Goal: Task Accomplishment & Management: Use online tool/utility

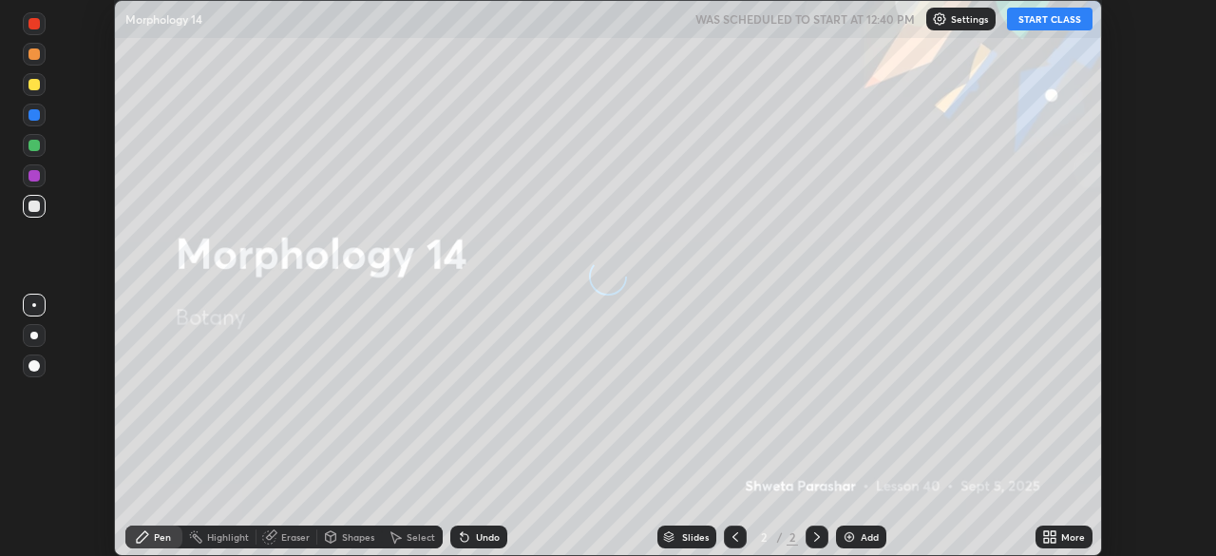
scroll to position [556, 1216]
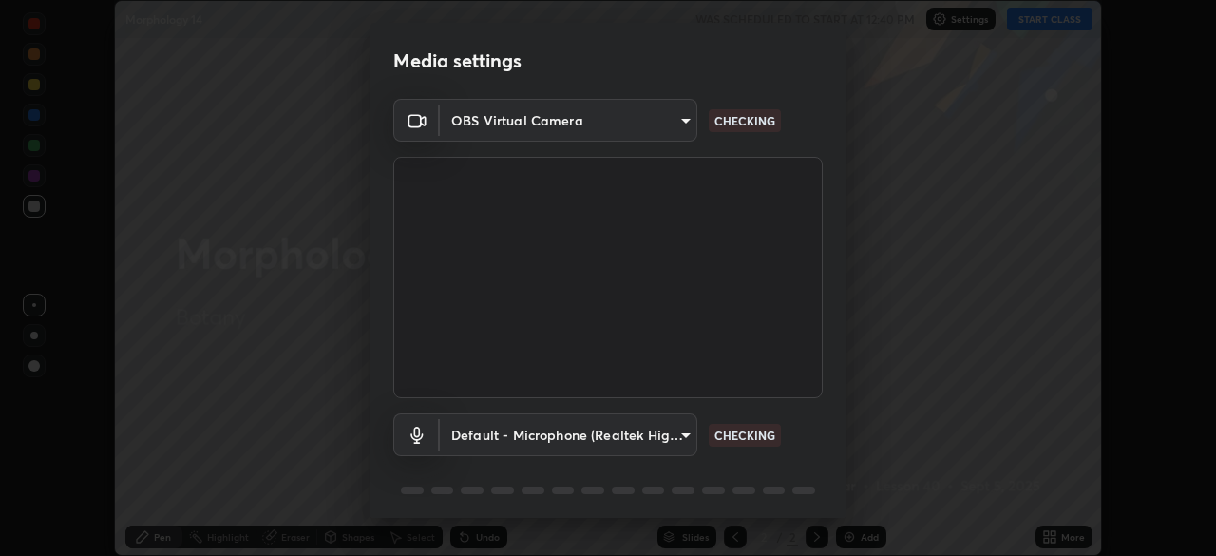
click at [1039, 28] on div at bounding box center [608, 278] width 1216 height 556
click at [676, 430] on body "Erase all Morphology 14 WAS SCHEDULED TO START AT 12:40 PM Settings START CLASS…" at bounding box center [608, 278] width 1216 height 556
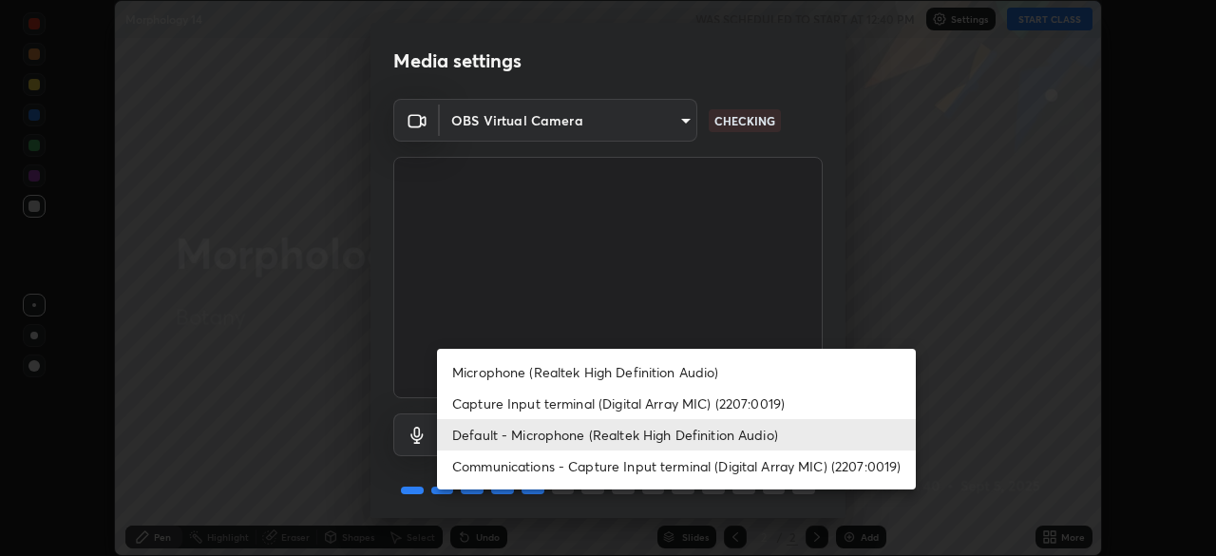
click at [665, 374] on li "Microphone (Realtek High Definition Audio)" at bounding box center [676, 371] width 479 height 31
type input "96fcf24ad01b3a7b421b329ab36215e194257b873513e221a7a03126c554046f"
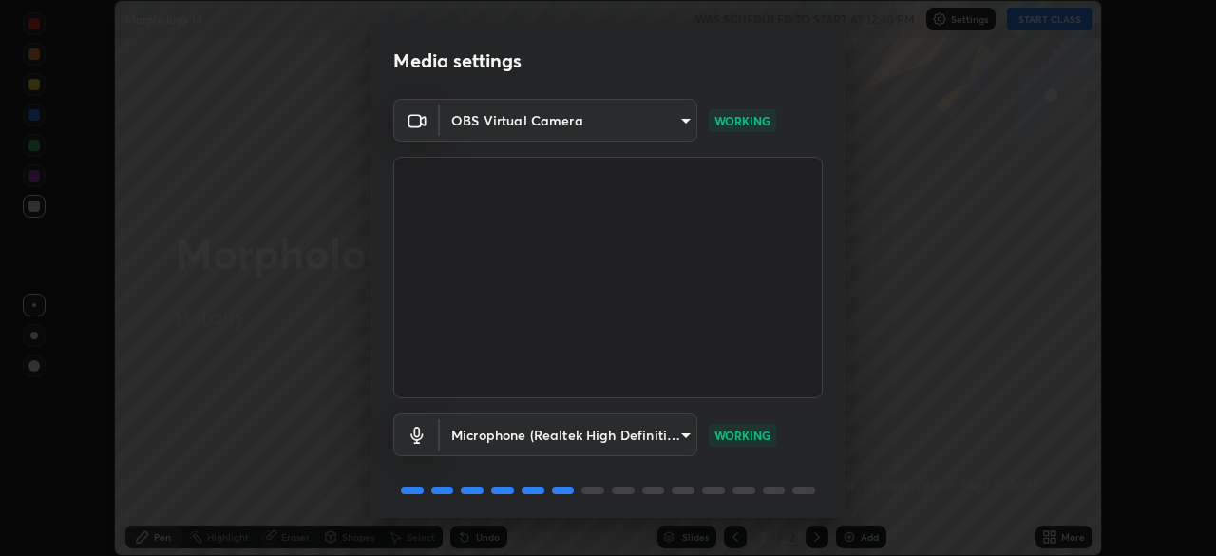
scroll to position [67, 0]
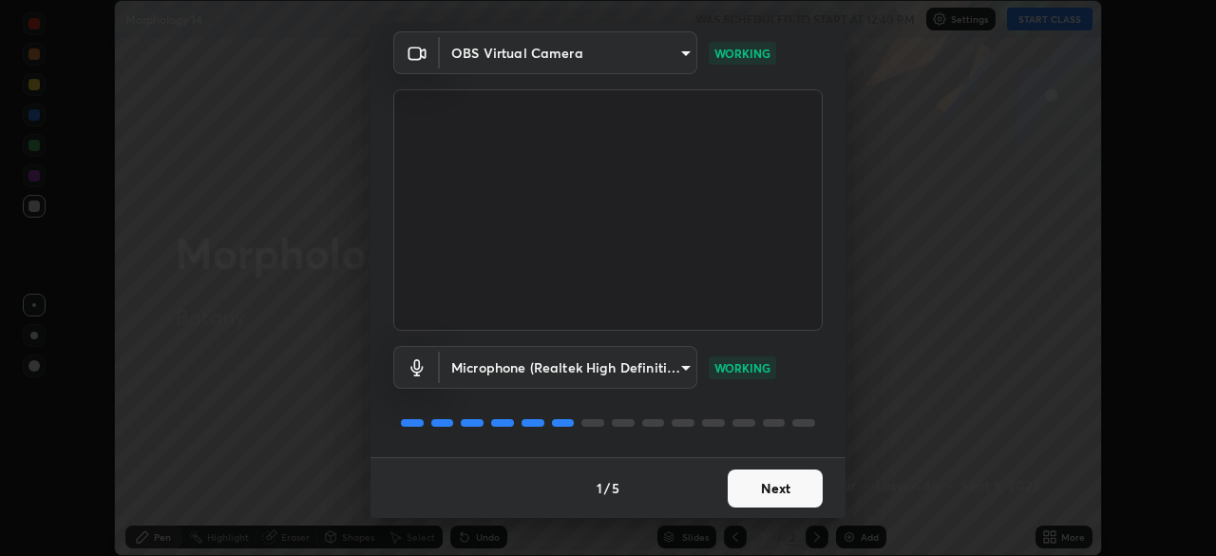
click at [782, 492] on button "Next" at bounding box center [775, 488] width 95 height 38
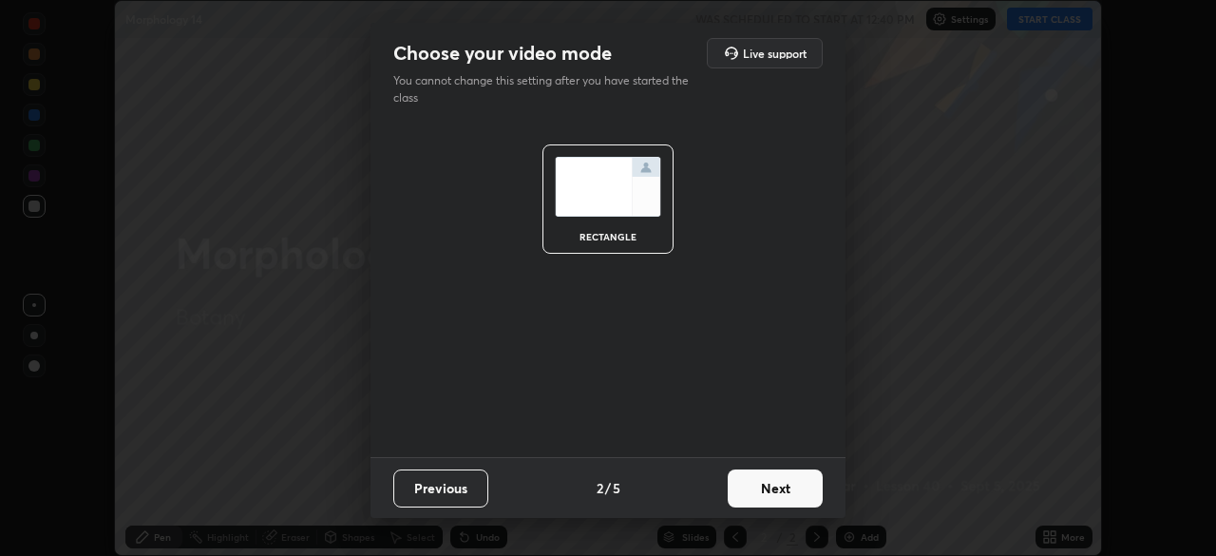
scroll to position [0, 0]
click at [788, 496] on button "Next" at bounding box center [775, 488] width 95 height 38
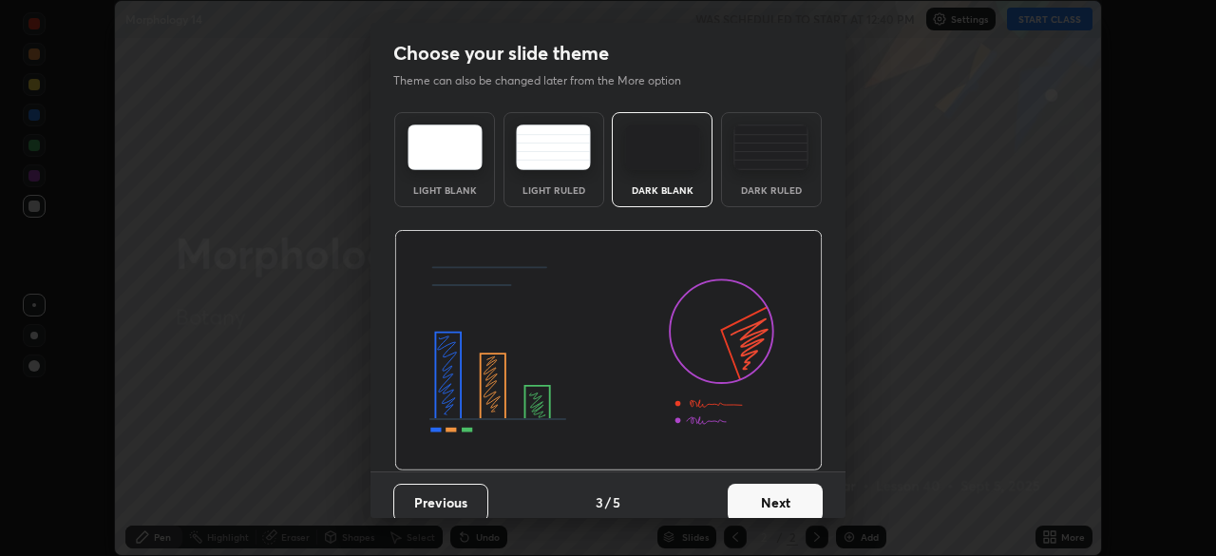
click at [794, 498] on button "Next" at bounding box center [775, 503] width 95 height 38
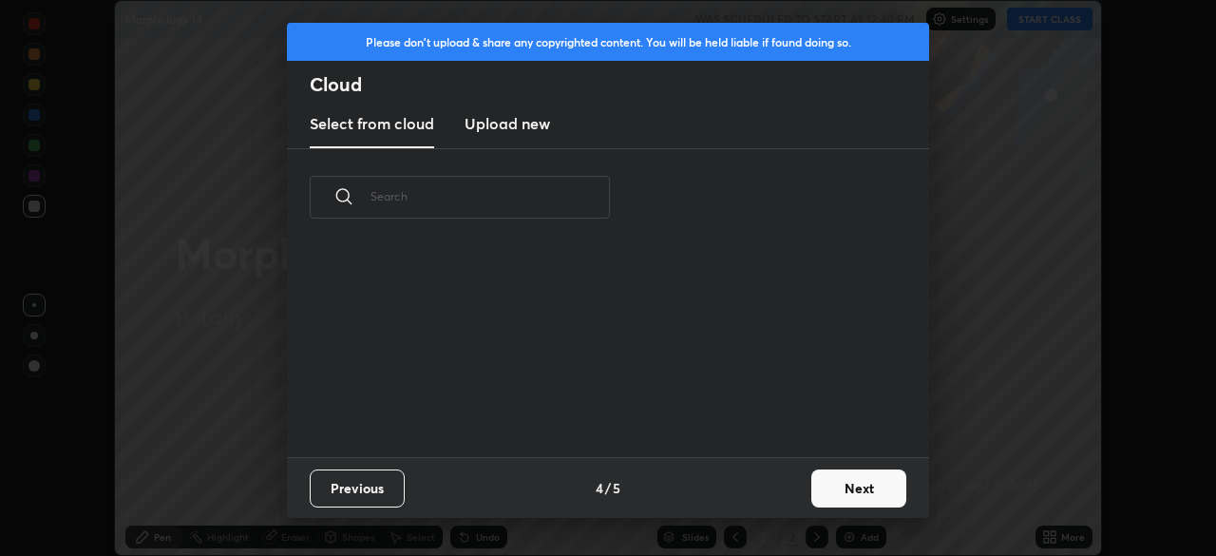
click at [812, 496] on button "Next" at bounding box center [858, 488] width 95 height 38
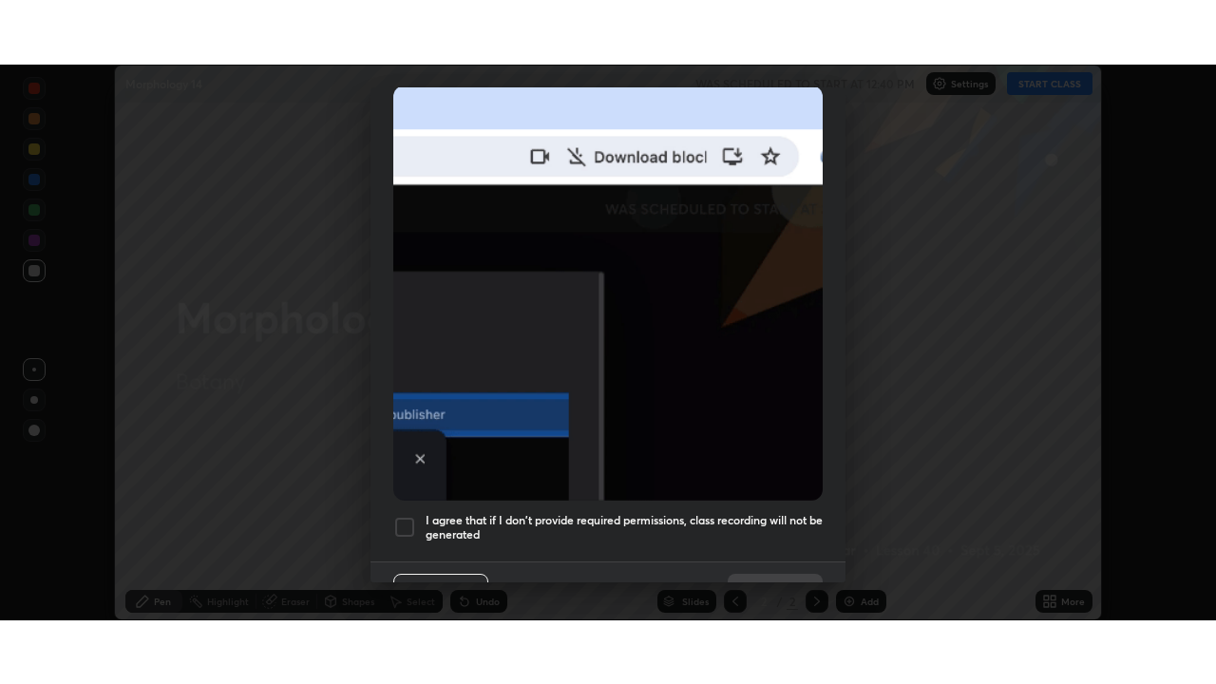
scroll to position [455, 0]
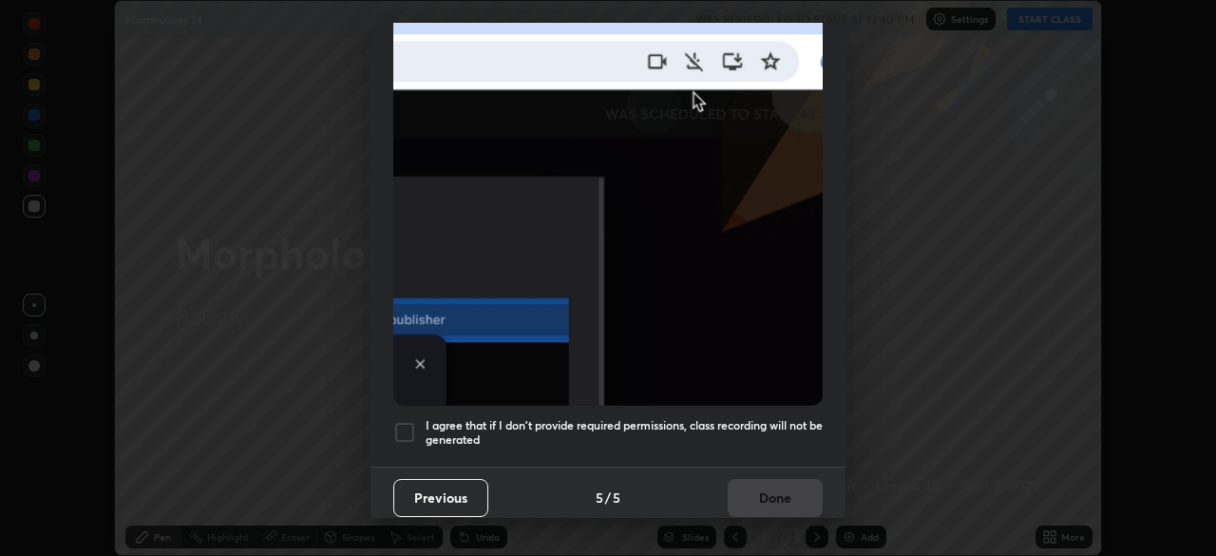
click at [705, 418] on h5 "I agree that if I don't provide required permissions, class recording will not …" at bounding box center [624, 432] width 397 height 29
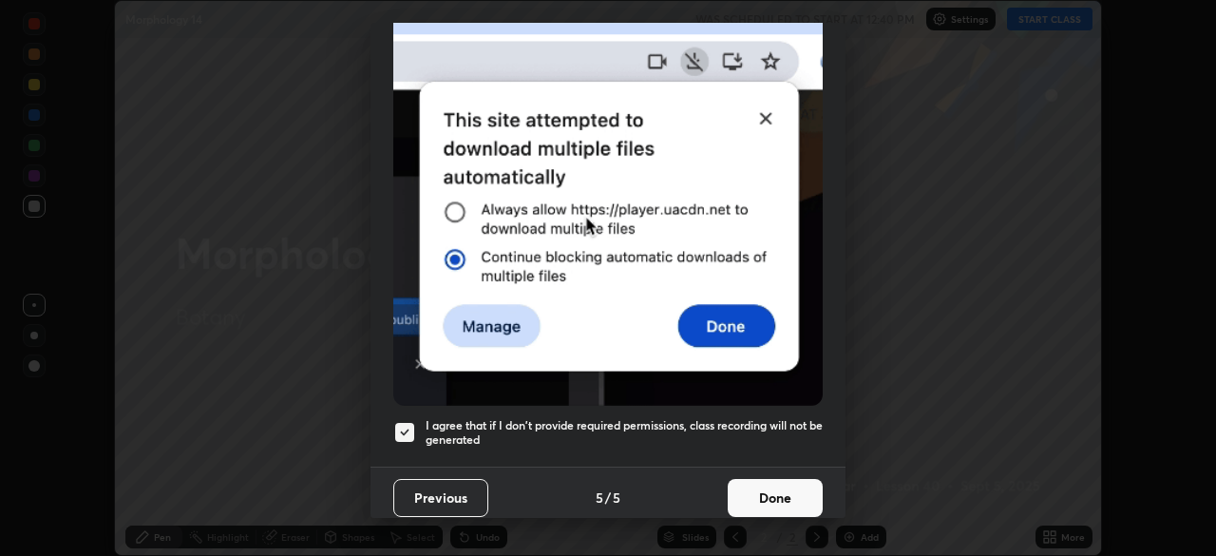
click at [755, 479] on button "Done" at bounding box center [775, 498] width 95 height 38
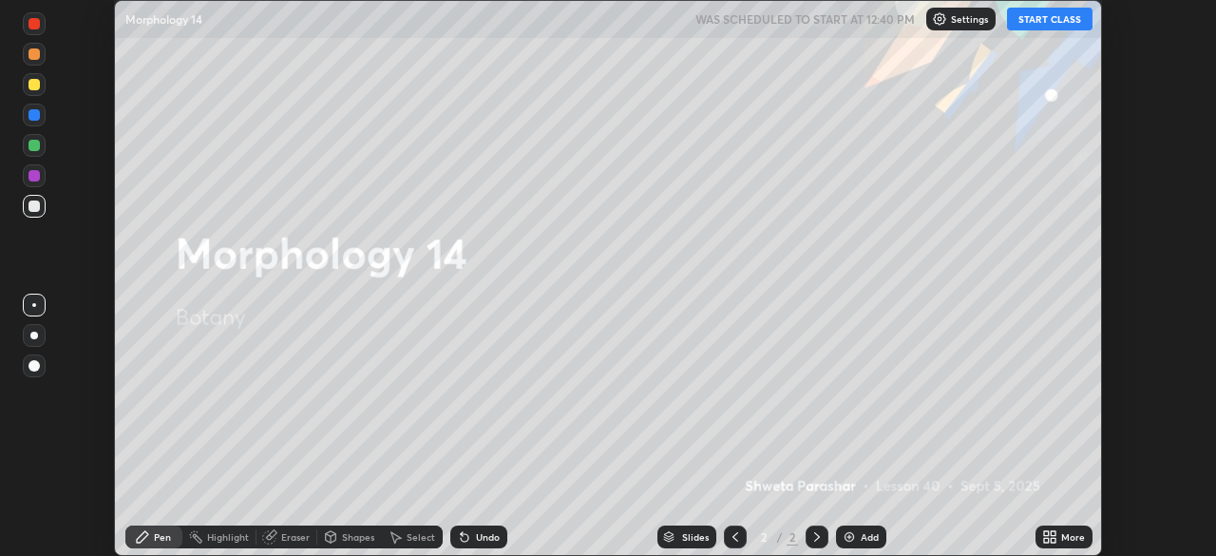
click at [1035, 19] on button "START CLASS" at bounding box center [1049, 19] width 85 height 23
click at [870, 539] on div "Add" at bounding box center [870, 536] width 18 height 9
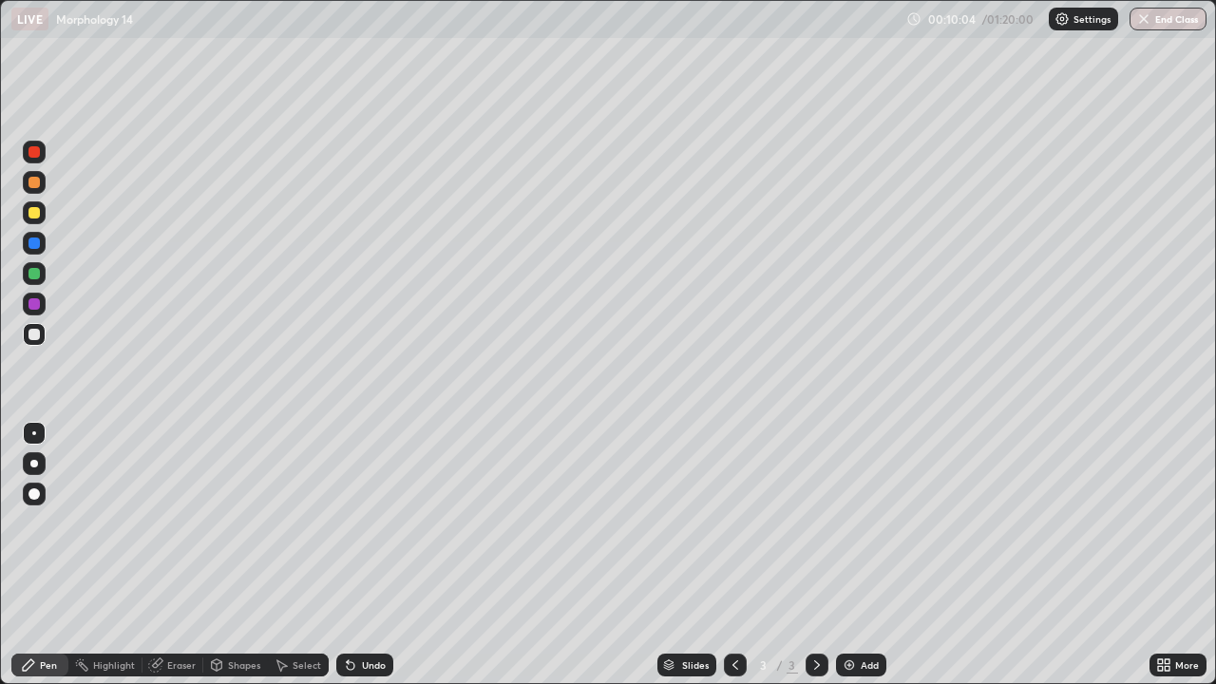
scroll to position [684, 1216]
click at [35, 464] on div at bounding box center [34, 464] width 8 height 8
click at [39, 337] on div at bounding box center [33, 334] width 11 height 11
click at [33, 209] on div at bounding box center [33, 212] width 11 height 11
click at [38, 330] on div at bounding box center [33, 334] width 11 height 11
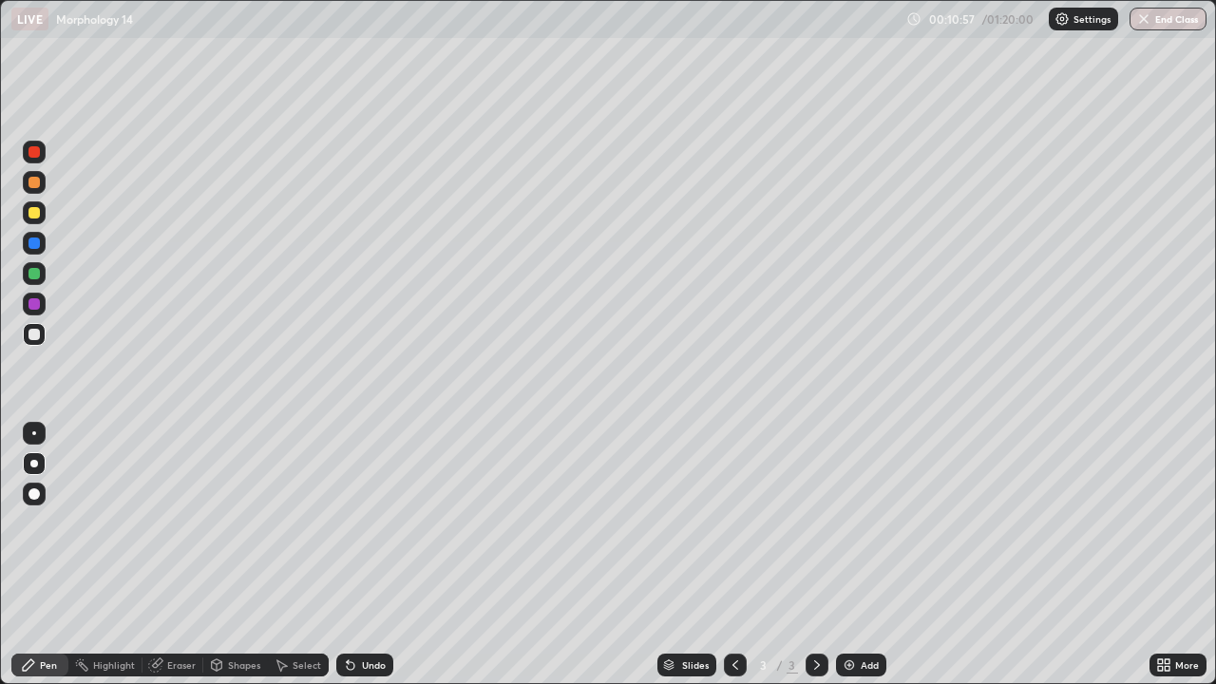
click at [34, 274] on div at bounding box center [33, 273] width 11 height 11
click at [37, 298] on div at bounding box center [34, 304] width 23 height 23
click at [42, 494] on div at bounding box center [34, 494] width 23 height 23
click at [119, 555] on div "Highlight" at bounding box center [105, 665] width 74 height 23
click at [30, 555] on icon at bounding box center [34, 600] width 15 height 15
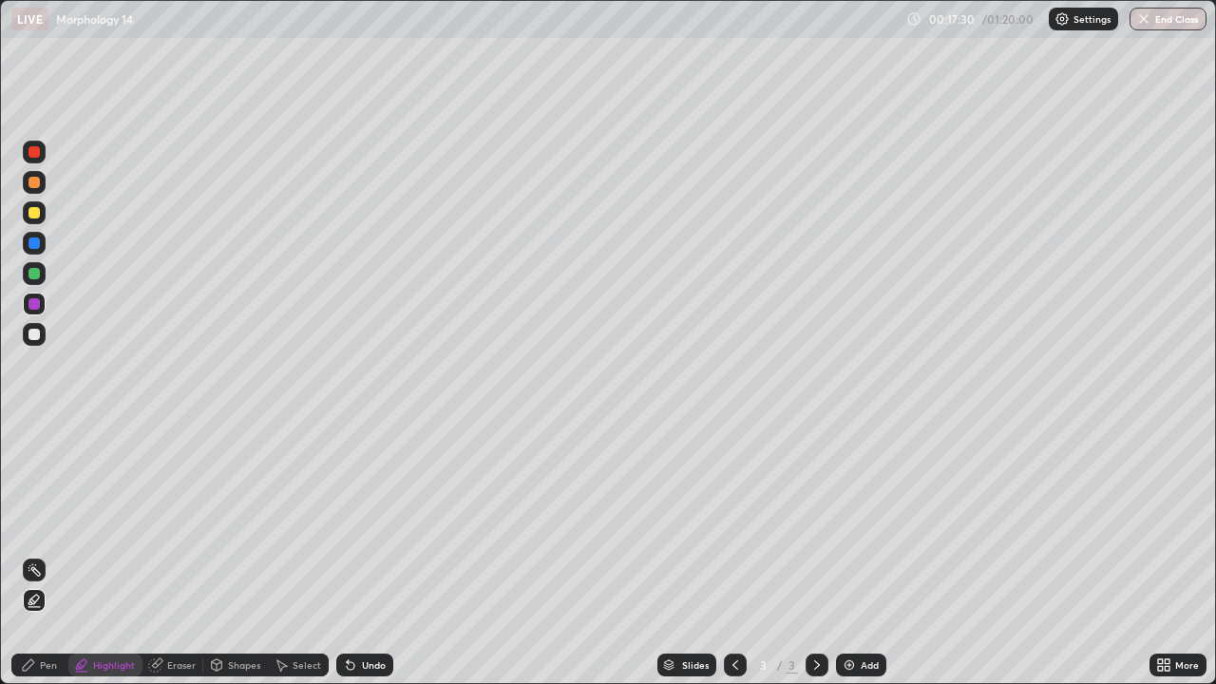
click at [56, 555] on div "Pen" at bounding box center [39, 665] width 57 height 23
click at [39, 183] on div at bounding box center [33, 182] width 11 height 11
click at [864, 555] on div "Add" at bounding box center [870, 664] width 18 height 9
click at [36, 305] on div at bounding box center [33, 303] width 11 height 11
click at [32, 271] on div at bounding box center [33, 273] width 11 height 11
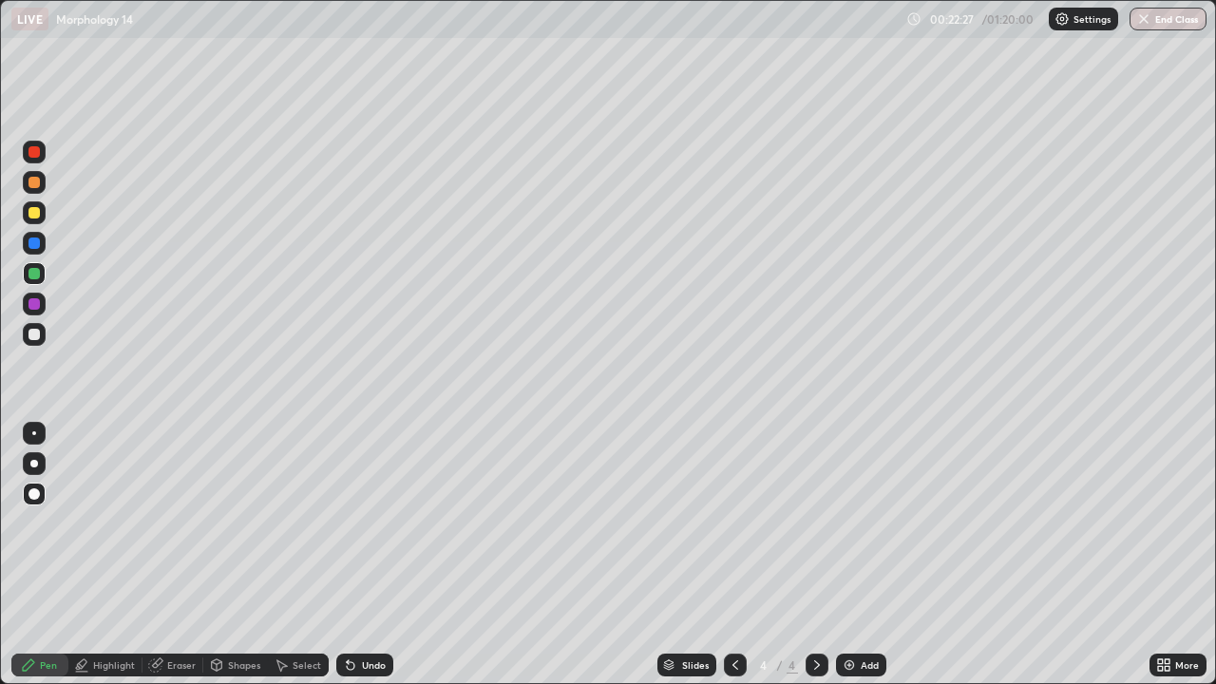
click at [33, 245] on div at bounding box center [33, 242] width 11 height 11
click at [37, 304] on div at bounding box center [33, 303] width 11 height 11
click at [35, 274] on div at bounding box center [33, 273] width 11 height 11
click at [32, 243] on div at bounding box center [33, 242] width 11 height 11
click at [861, 555] on div "Add" at bounding box center [870, 664] width 18 height 9
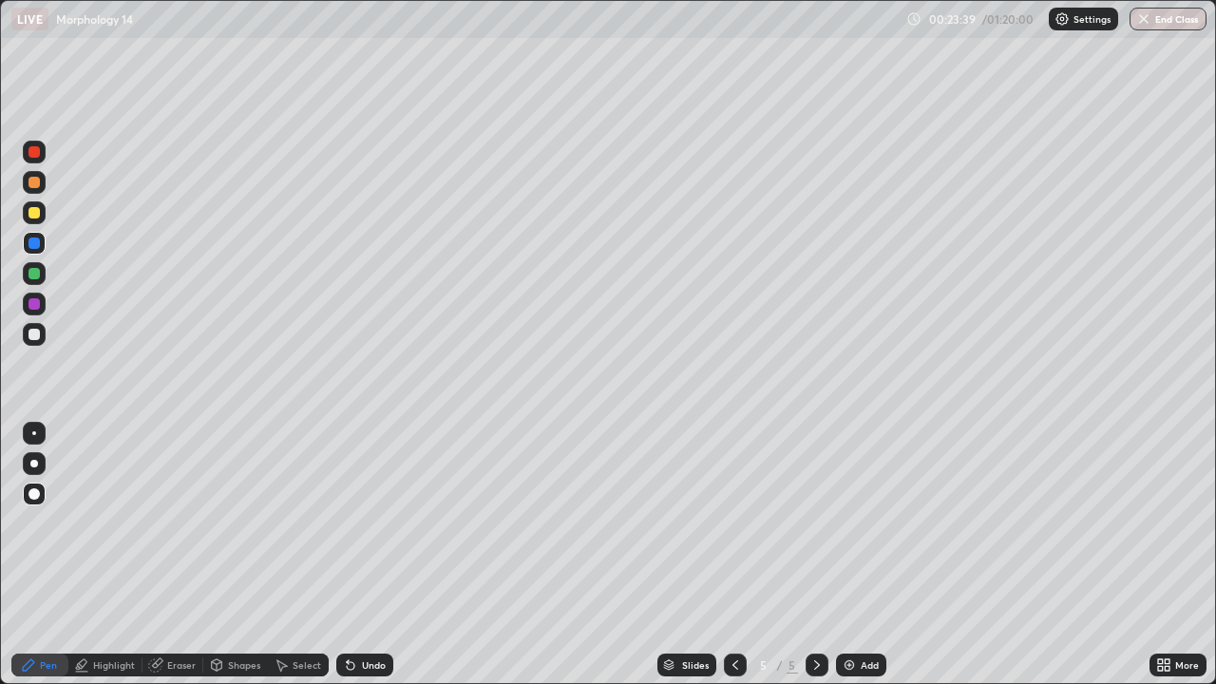
click at [37, 273] on div at bounding box center [33, 273] width 11 height 11
click at [31, 247] on div at bounding box center [33, 242] width 11 height 11
click at [733, 555] on icon at bounding box center [735, 664] width 15 height 15
click at [731, 555] on icon at bounding box center [735, 664] width 15 height 15
click at [815, 555] on icon at bounding box center [816, 664] width 15 height 15
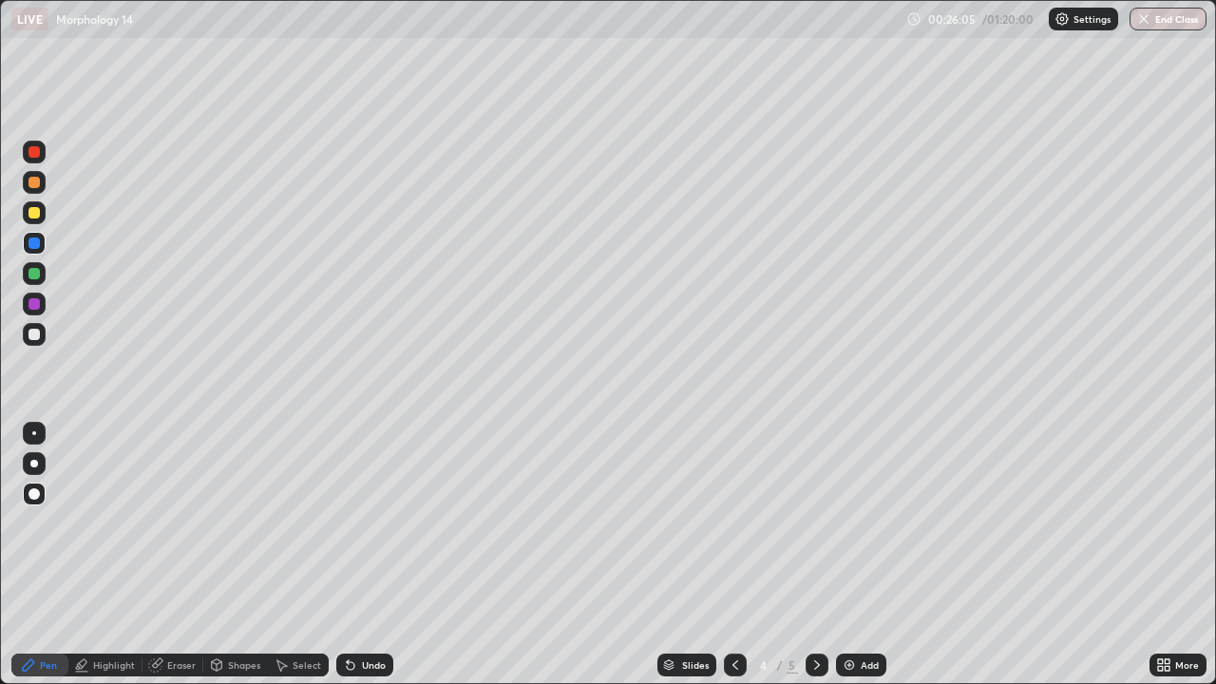
click at [815, 555] on icon at bounding box center [816, 664] width 15 height 15
click at [31, 244] on div at bounding box center [33, 242] width 11 height 11
click at [293, 555] on div "Select" at bounding box center [307, 664] width 28 height 9
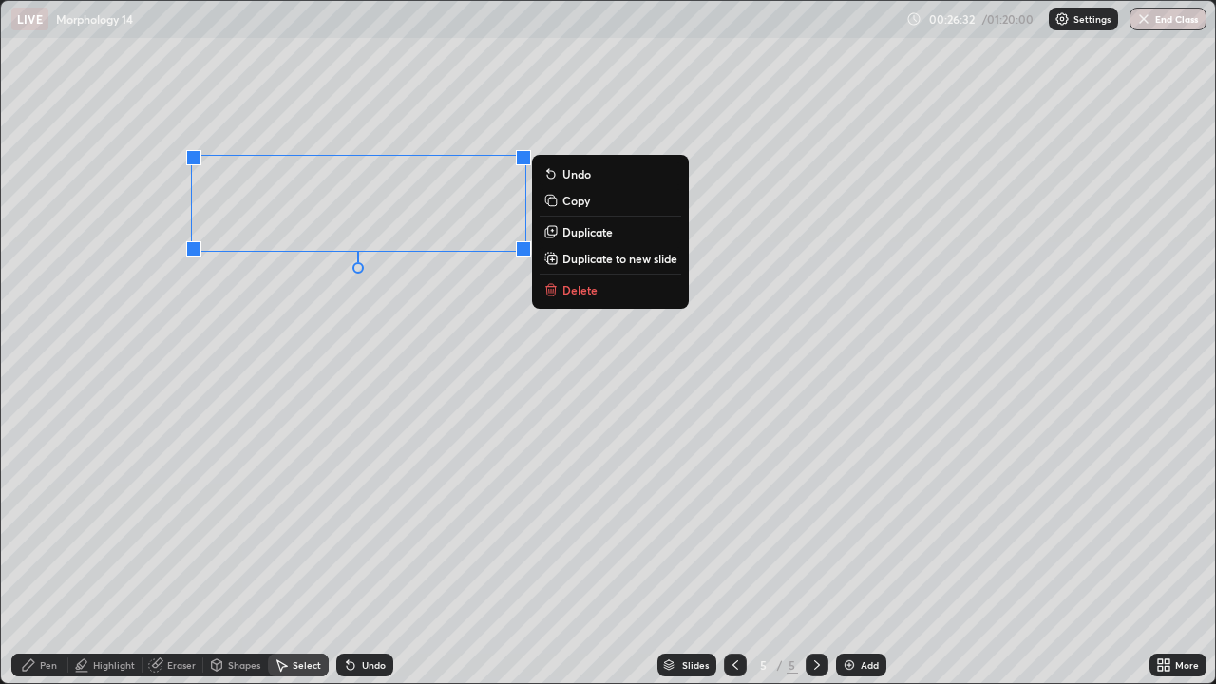
click at [579, 229] on p "Duplicate" at bounding box center [587, 231] width 50 height 15
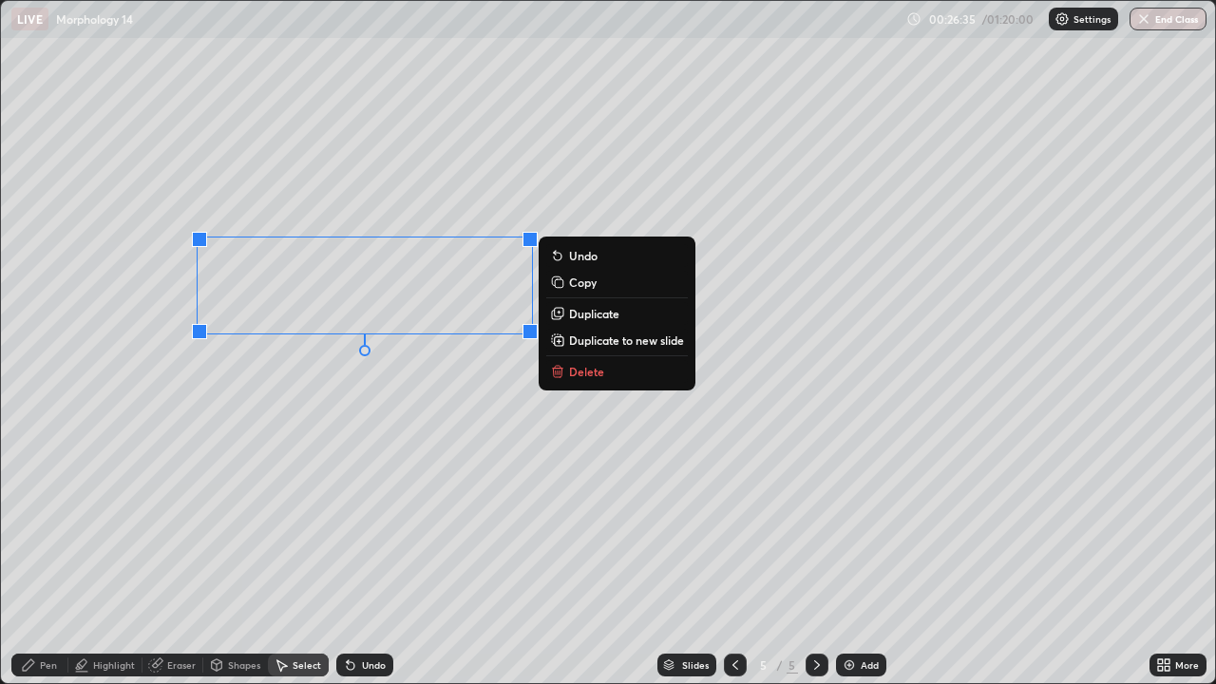
click at [590, 313] on p "Duplicate" at bounding box center [594, 313] width 50 height 15
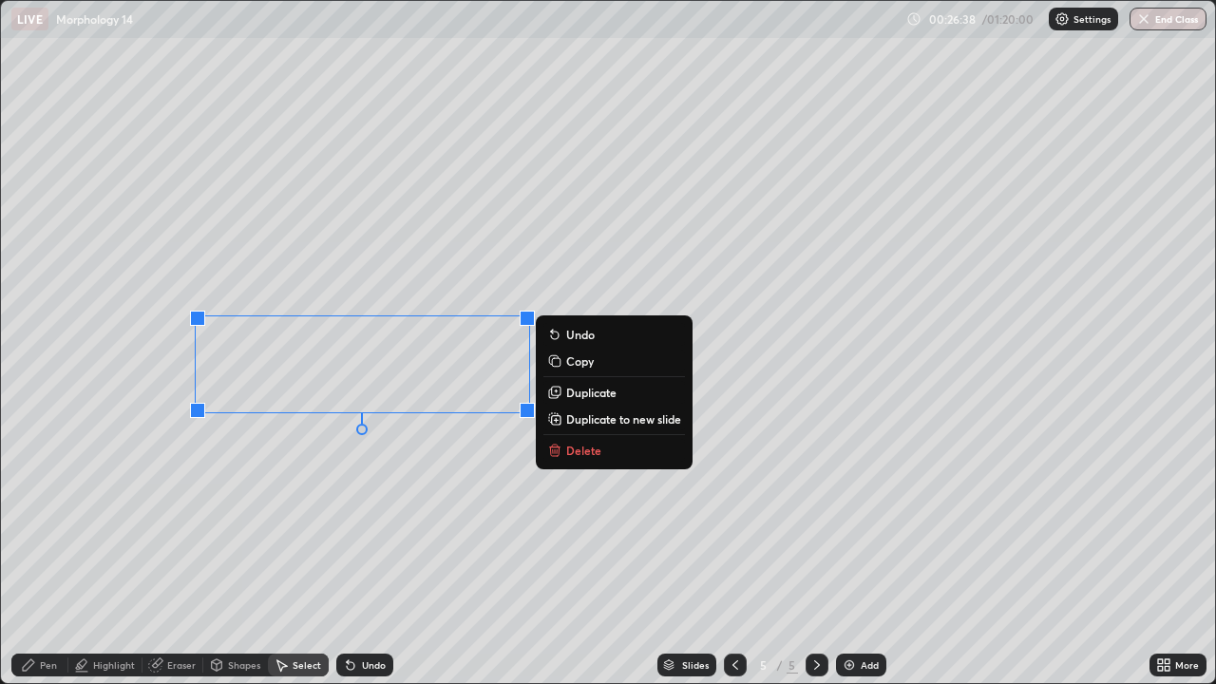
click at [330, 507] on div "0 ° Undo Copy Duplicate Duplicate to new slide Delete" at bounding box center [608, 342] width 1214 height 682
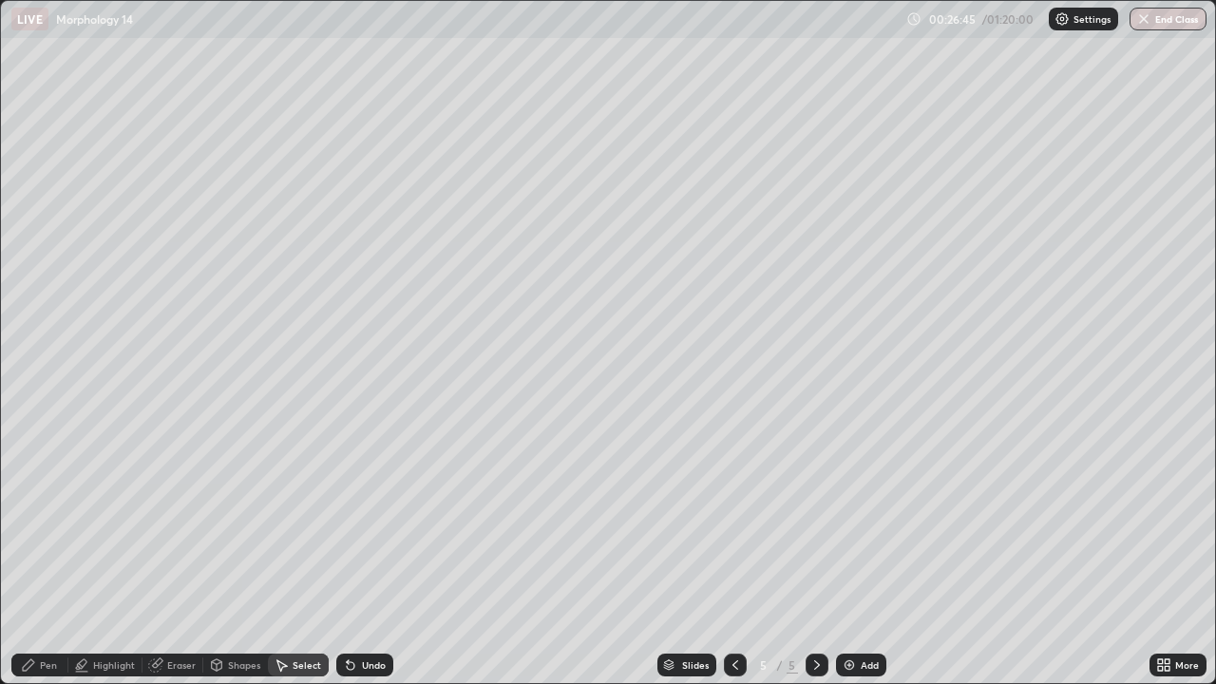
click at [180, 555] on div "Eraser" at bounding box center [181, 664] width 28 height 9
click at [39, 555] on div "Pen" at bounding box center [39, 665] width 57 height 23
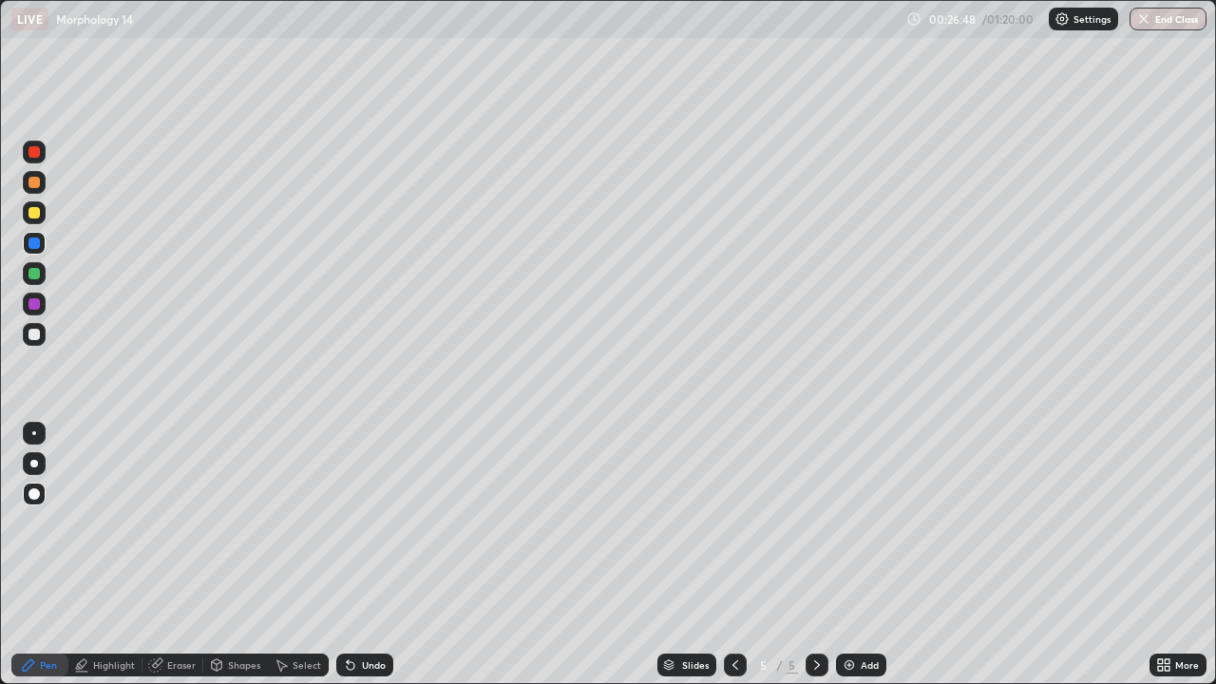
click at [34, 273] on div at bounding box center [33, 273] width 11 height 11
click at [235, 555] on div "Shapes" at bounding box center [244, 664] width 32 height 9
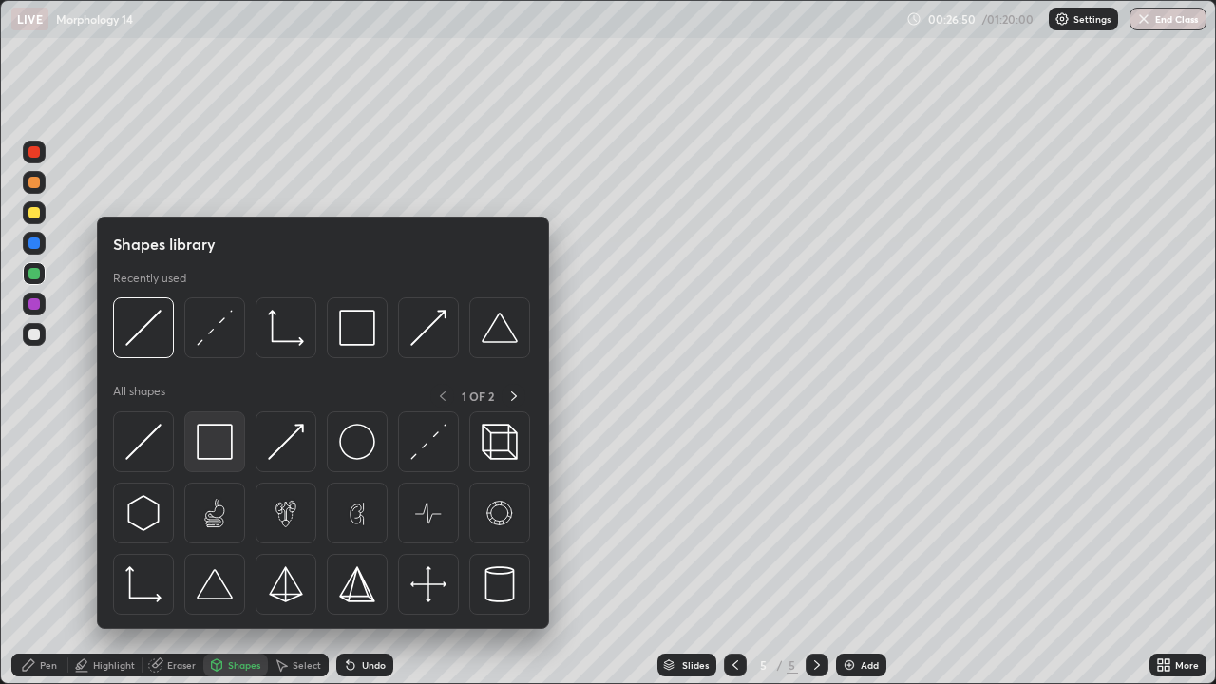
click at [209, 443] on img at bounding box center [215, 442] width 36 height 36
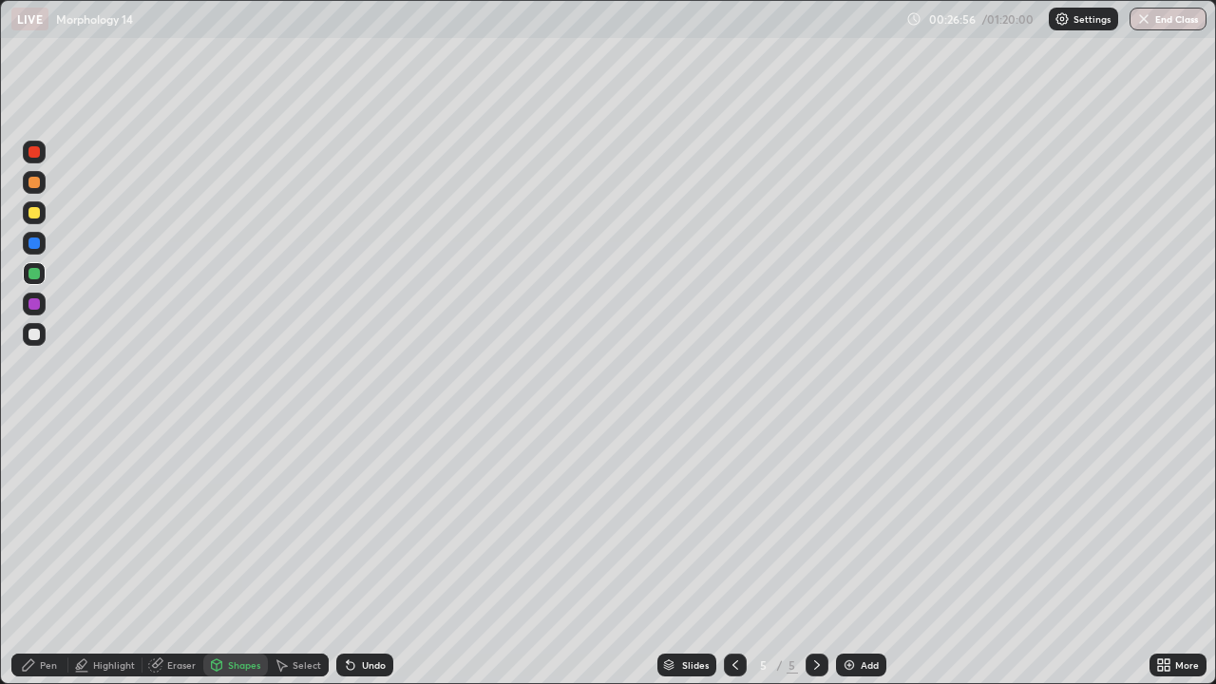
click at [362, 555] on div "Undo" at bounding box center [374, 664] width 24 height 9
click at [22, 555] on div "Pen" at bounding box center [39, 665] width 57 height 23
click at [102, 555] on div "Highlight" at bounding box center [114, 664] width 42 height 9
click at [30, 555] on icon at bounding box center [28, 664] width 11 height 11
click at [35, 304] on div at bounding box center [33, 303] width 11 height 11
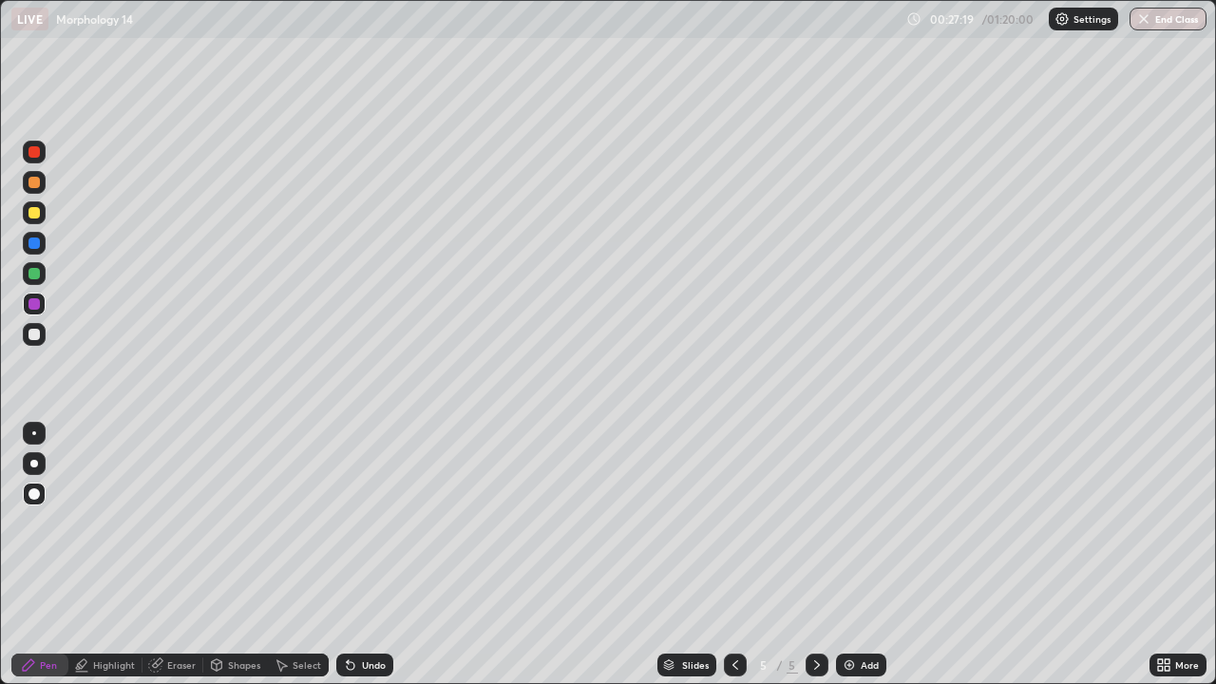
click at [174, 555] on div "Eraser" at bounding box center [181, 664] width 28 height 9
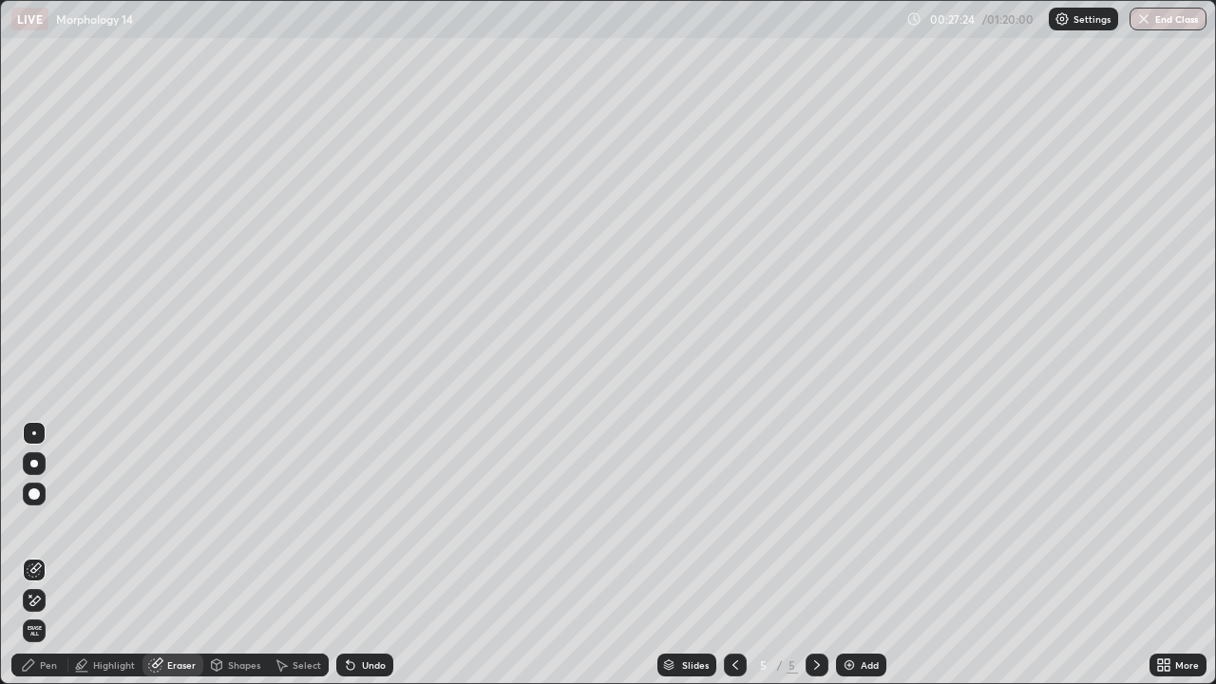
click at [37, 555] on div "Pen" at bounding box center [39, 665] width 57 height 23
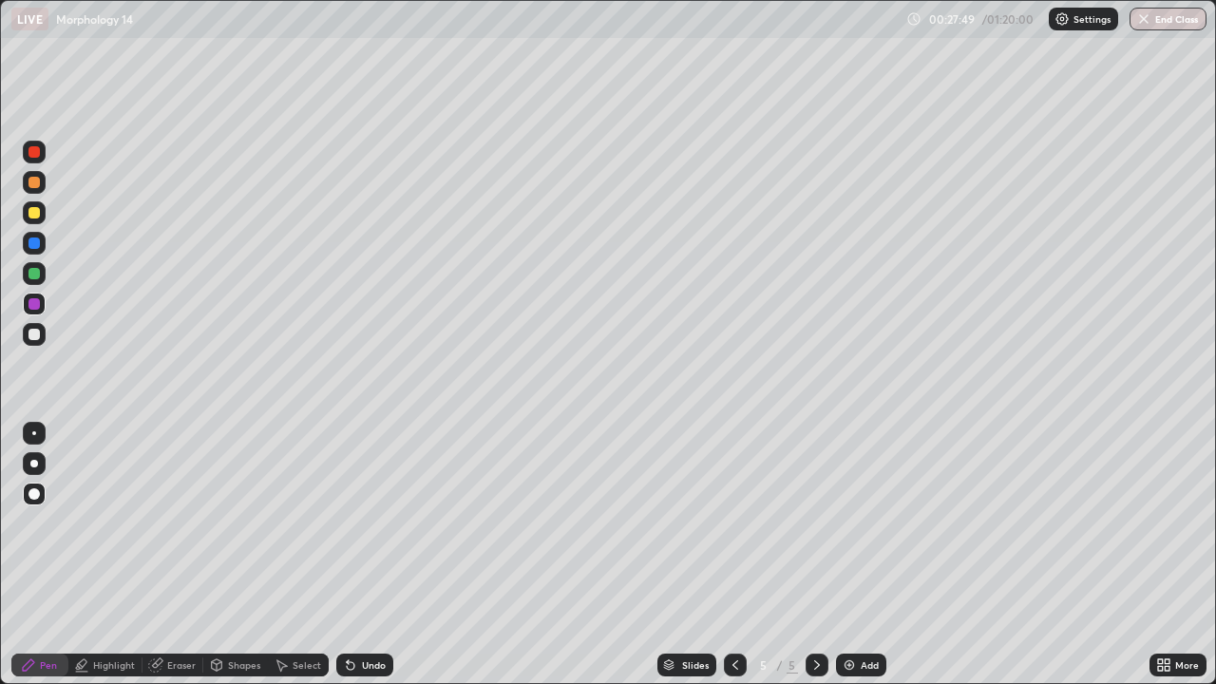
click at [31, 337] on div at bounding box center [33, 334] width 11 height 11
click at [32, 301] on div at bounding box center [33, 303] width 11 height 11
click at [34, 275] on div at bounding box center [33, 273] width 11 height 11
click at [39, 303] on div at bounding box center [33, 303] width 11 height 11
click at [34, 464] on div at bounding box center [34, 464] width 8 height 8
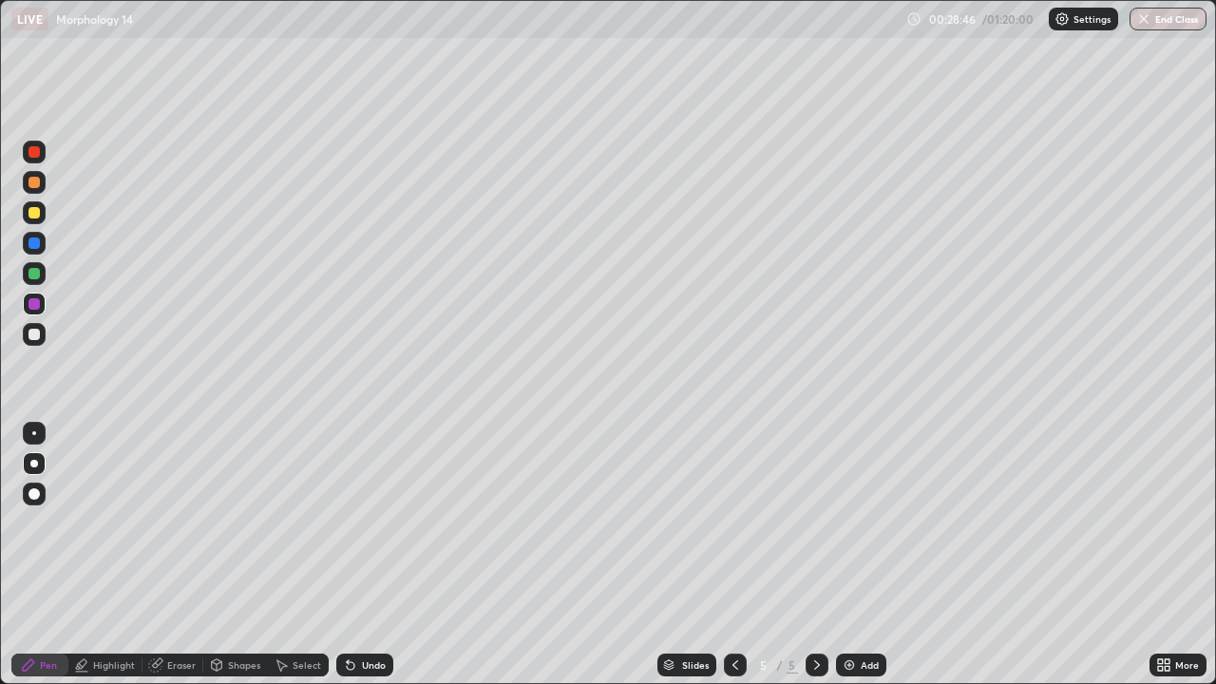
click at [29, 157] on div at bounding box center [34, 152] width 23 height 23
click at [32, 492] on div at bounding box center [33, 493] width 11 height 11
click at [103, 555] on div "Highlight" at bounding box center [114, 664] width 42 height 9
click at [37, 555] on icon at bounding box center [33, 599] width 9 height 9
click at [28, 555] on icon at bounding box center [28, 664] width 11 height 11
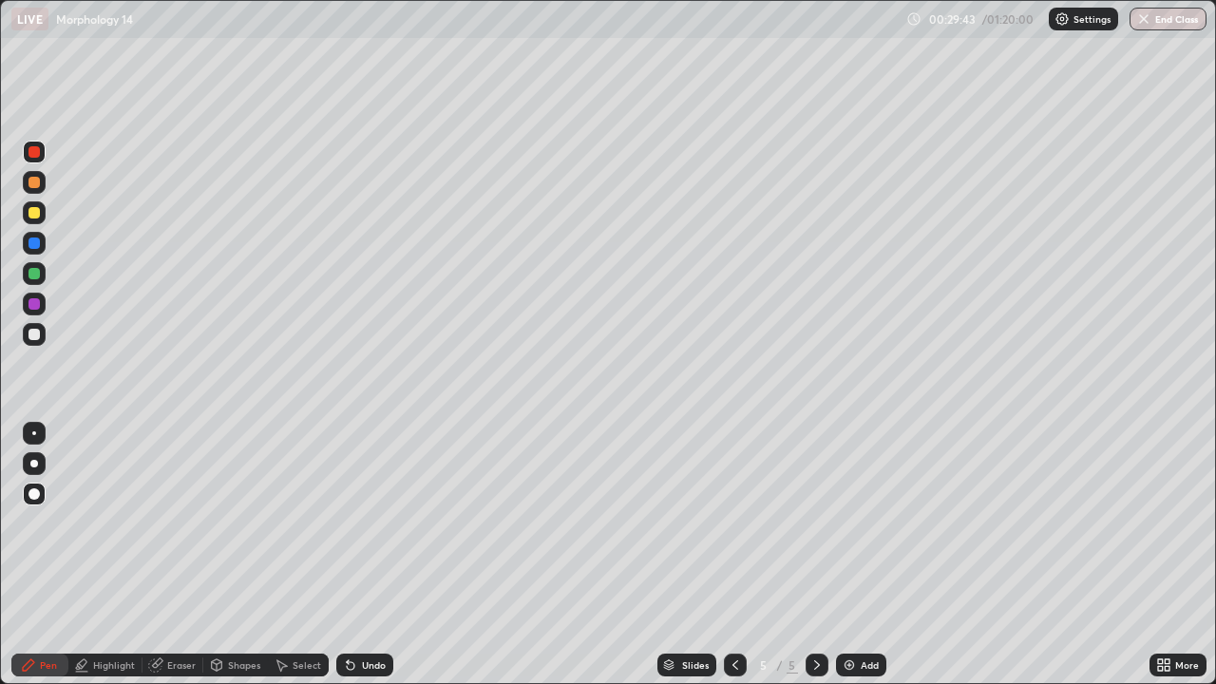
click at [39, 332] on div at bounding box center [33, 334] width 11 height 11
click at [354, 555] on icon at bounding box center [350, 664] width 15 height 15
click at [362, 555] on div "Undo" at bounding box center [374, 664] width 24 height 9
click at [167, 555] on div "Eraser" at bounding box center [181, 664] width 28 height 9
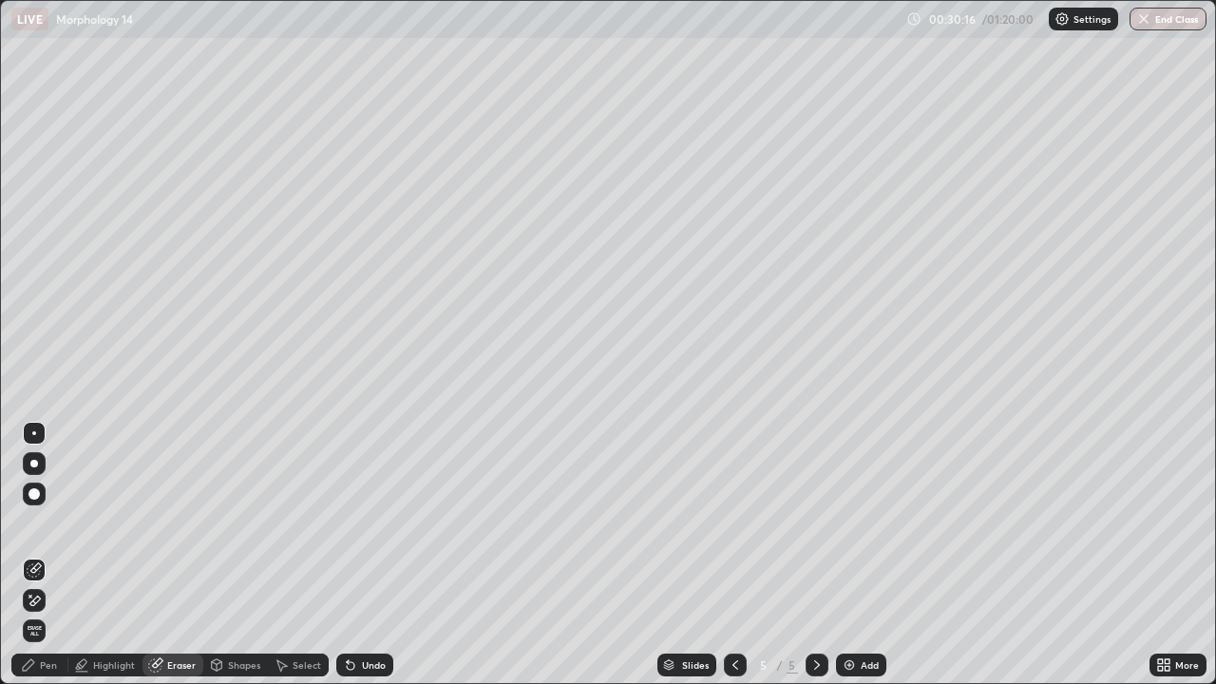
click at [47, 555] on div "Pen" at bounding box center [48, 664] width 17 height 9
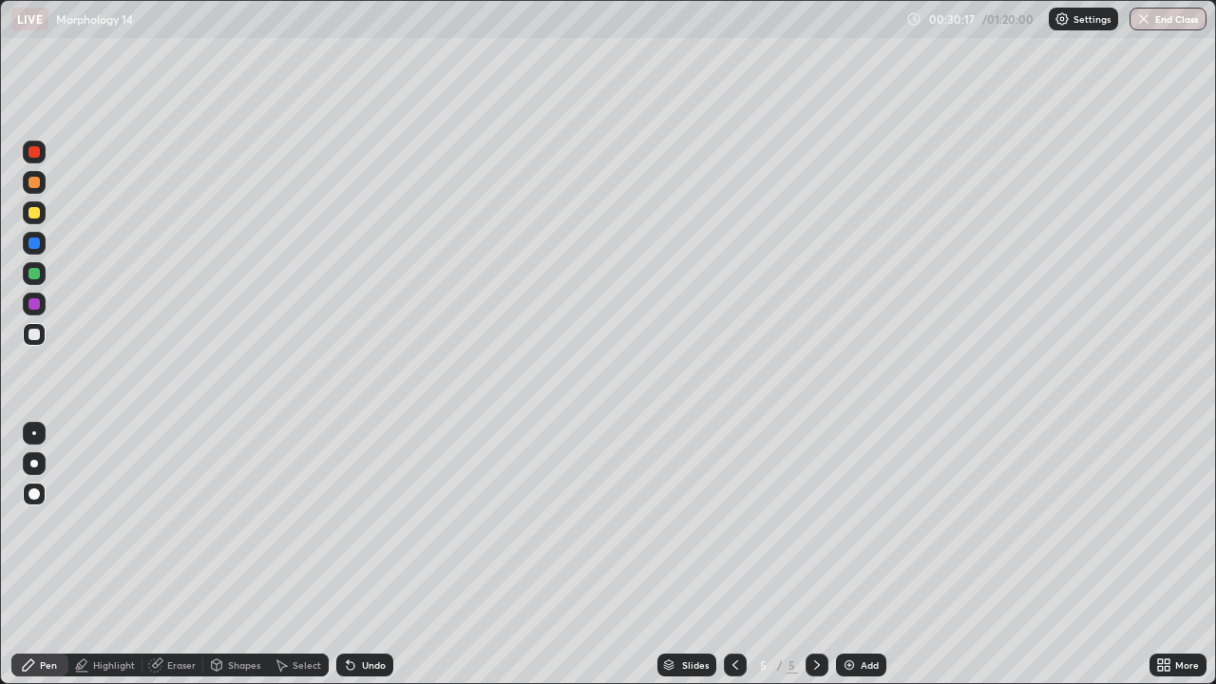
click at [105, 555] on div "Highlight" at bounding box center [114, 664] width 42 height 9
click at [95, 555] on div "Highlight" at bounding box center [114, 664] width 42 height 9
click at [35, 555] on icon at bounding box center [33, 599] width 9 height 9
click at [35, 159] on div at bounding box center [34, 152] width 23 height 23
click at [25, 555] on icon at bounding box center [28, 664] width 15 height 15
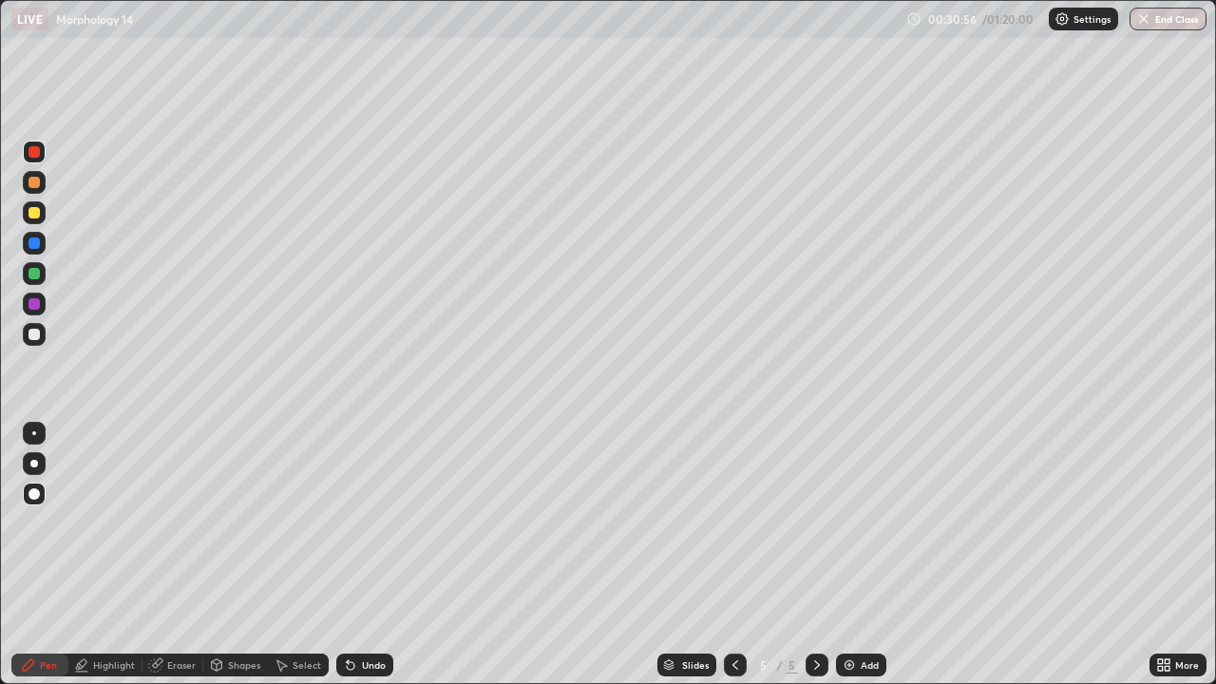
click at [101, 555] on div "Highlight" at bounding box center [114, 664] width 42 height 9
click at [33, 275] on div at bounding box center [33, 273] width 11 height 11
click at [31, 555] on icon at bounding box center [28, 664] width 11 height 11
click at [34, 464] on div at bounding box center [34, 464] width 8 height 8
click at [299, 555] on div "Select" at bounding box center [307, 664] width 28 height 9
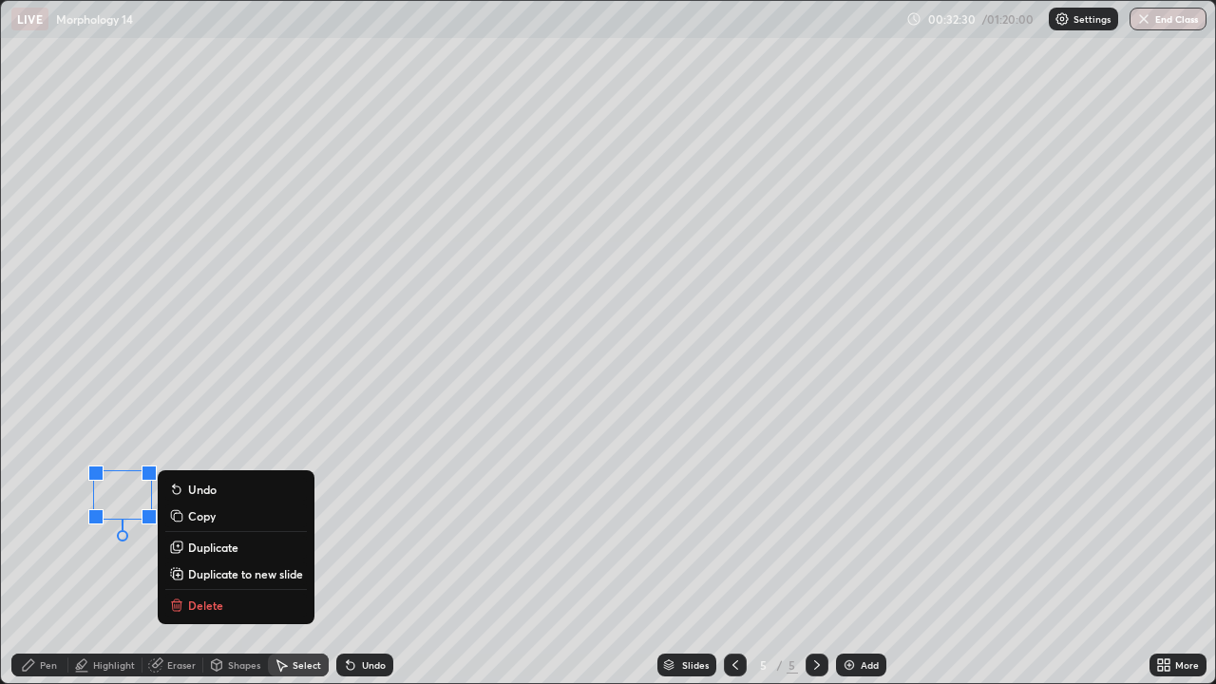
click at [125, 555] on div "0 ° Undo Copy Duplicate Duplicate to new slide Delete" at bounding box center [608, 342] width 1214 height 682
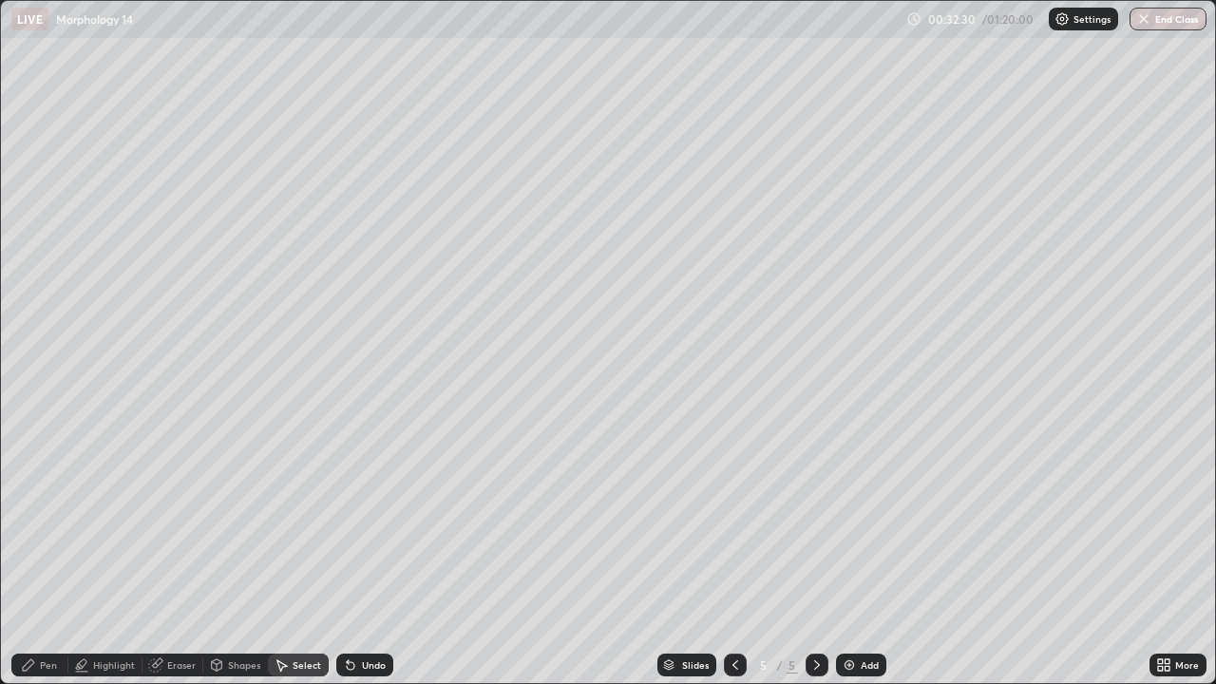
click at [33, 555] on icon at bounding box center [28, 664] width 11 height 11
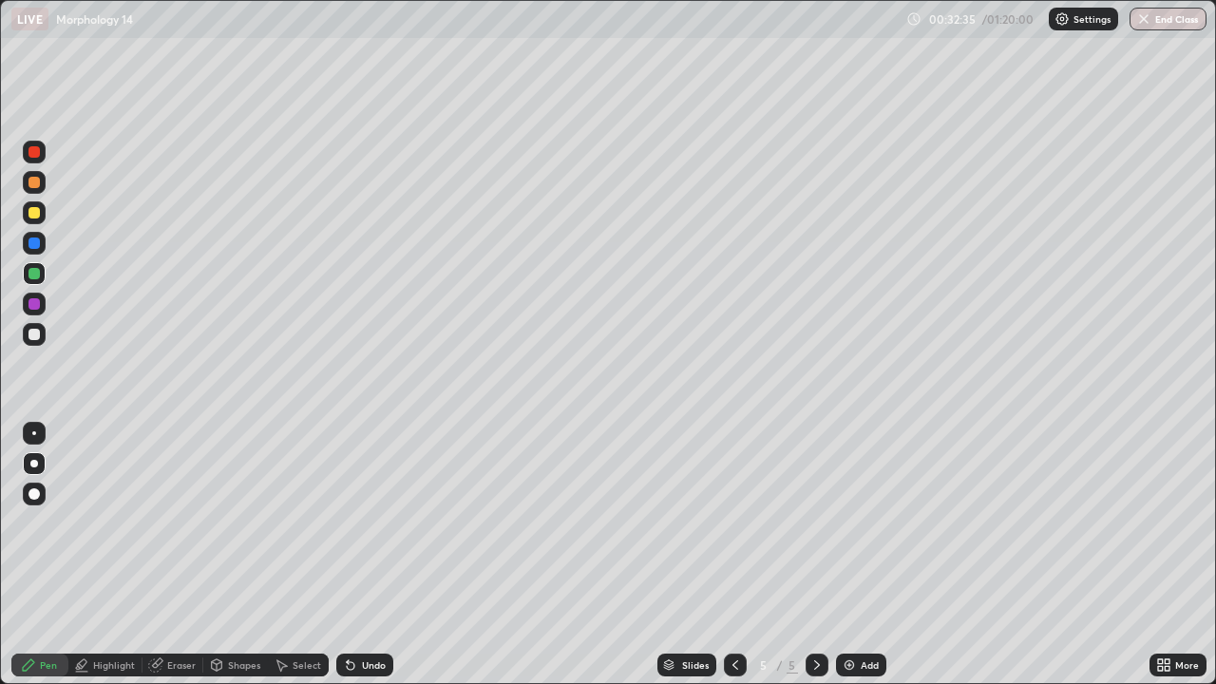
click at [287, 555] on icon at bounding box center [281, 664] width 15 height 15
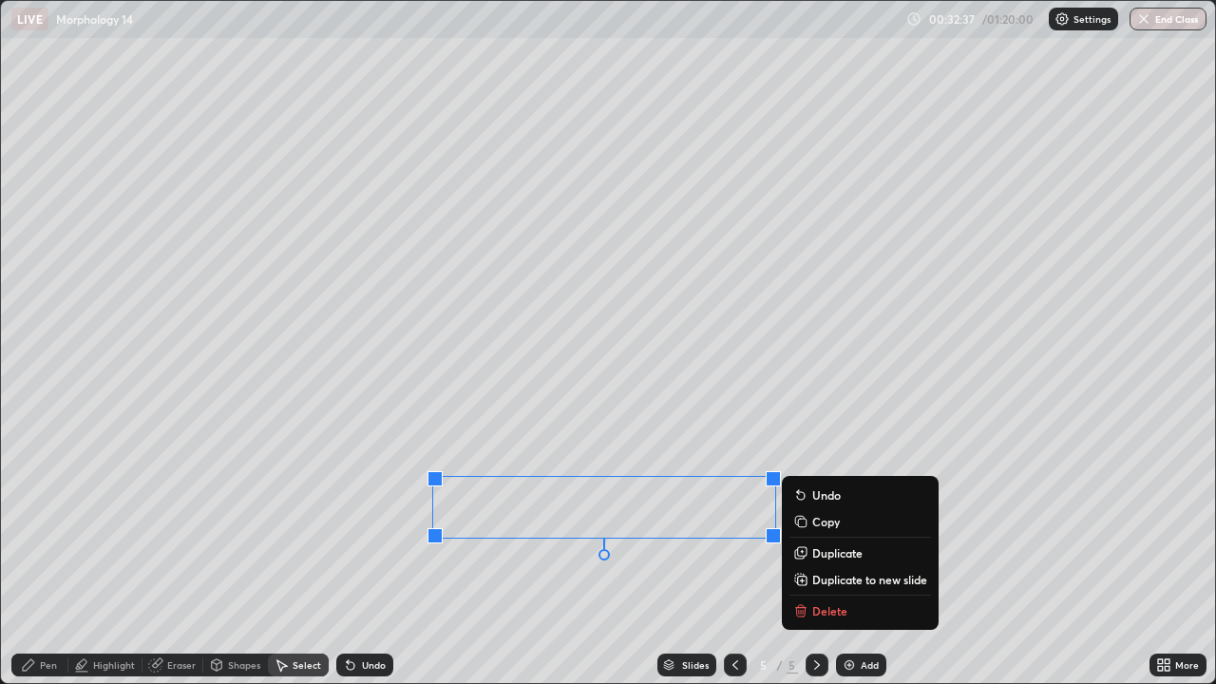
click at [280, 555] on div "0 ° Undo Copy Duplicate Duplicate to new slide Delete" at bounding box center [608, 342] width 1214 height 682
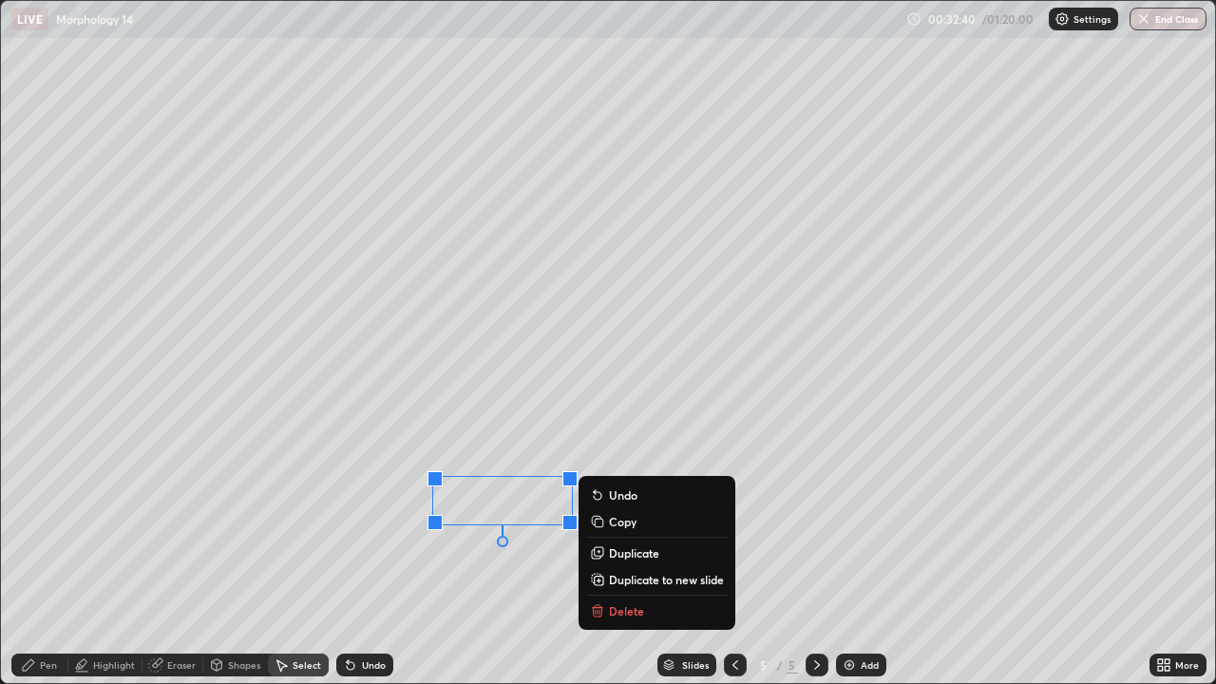
click at [613, 553] on p "Duplicate" at bounding box center [634, 552] width 50 height 15
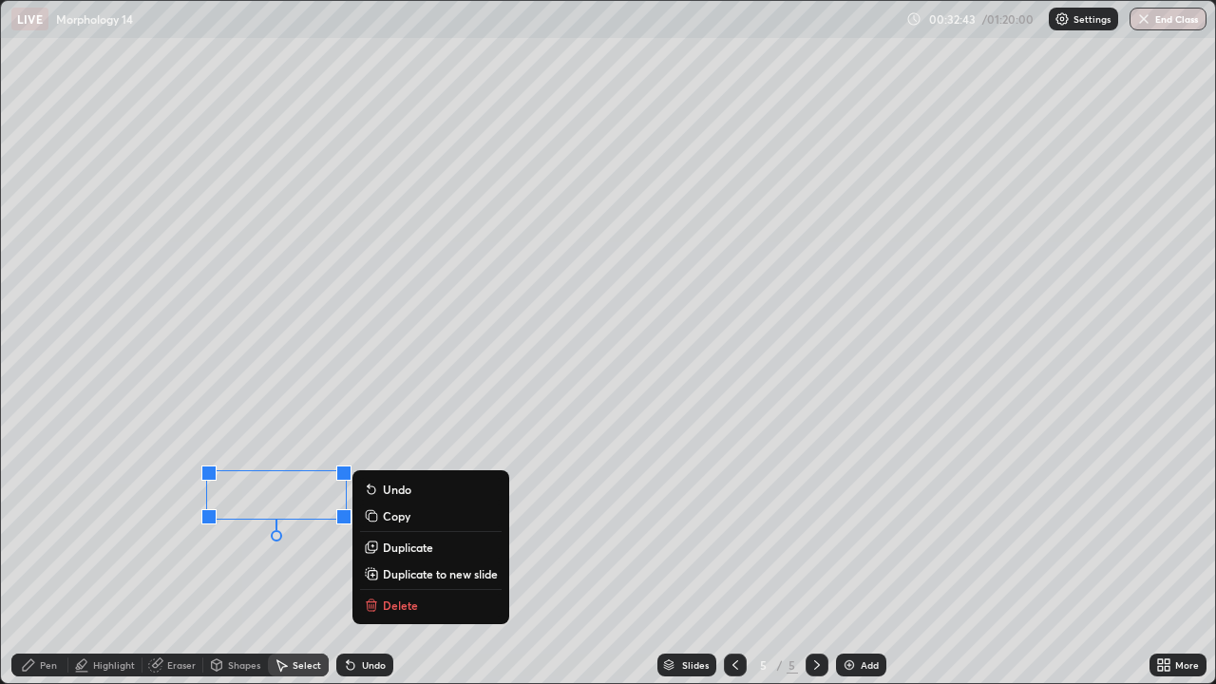
click at [223, 555] on div "0 ° Undo Copy Duplicate Duplicate to new slide Delete" at bounding box center [608, 342] width 1214 height 682
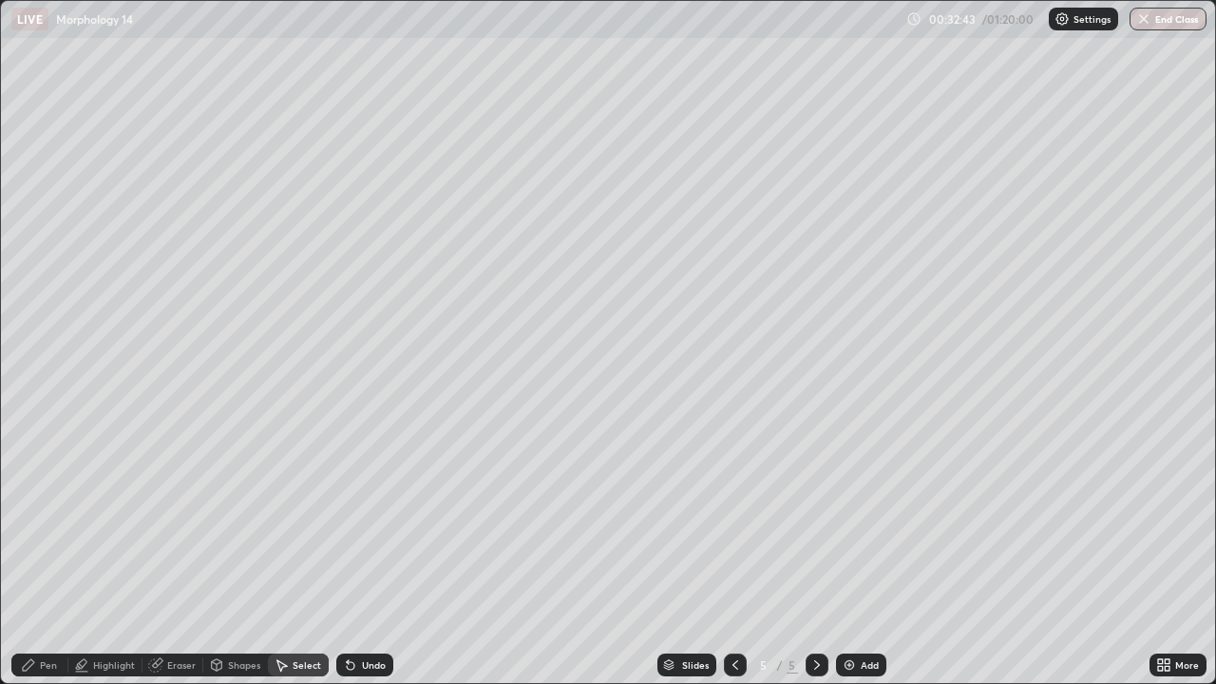
click at [171, 555] on div "Eraser" at bounding box center [172, 665] width 61 height 23
click at [44, 555] on div "Pen" at bounding box center [48, 664] width 17 height 9
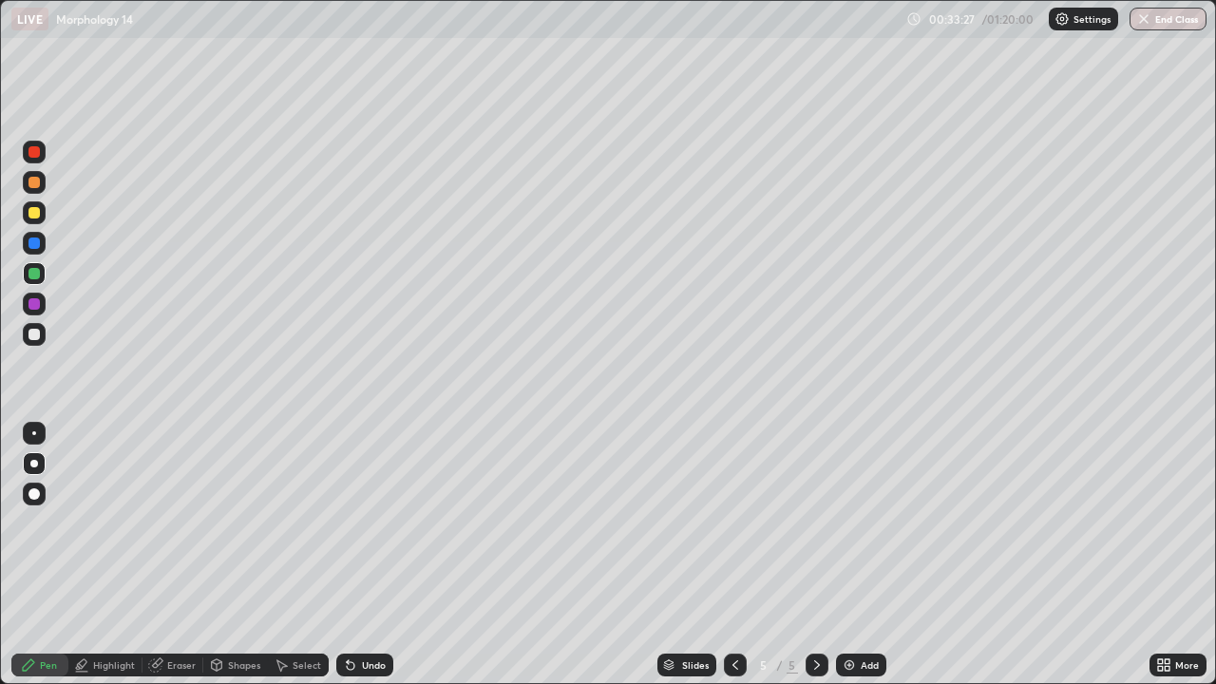
click at [865, 555] on div "Add" at bounding box center [870, 664] width 18 height 9
click at [33, 305] on div at bounding box center [33, 303] width 11 height 11
click at [731, 555] on icon at bounding box center [735, 664] width 15 height 15
click at [814, 555] on icon at bounding box center [816, 664] width 15 height 15
click at [815, 555] on icon at bounding box center [816, 664] width 15 height 15
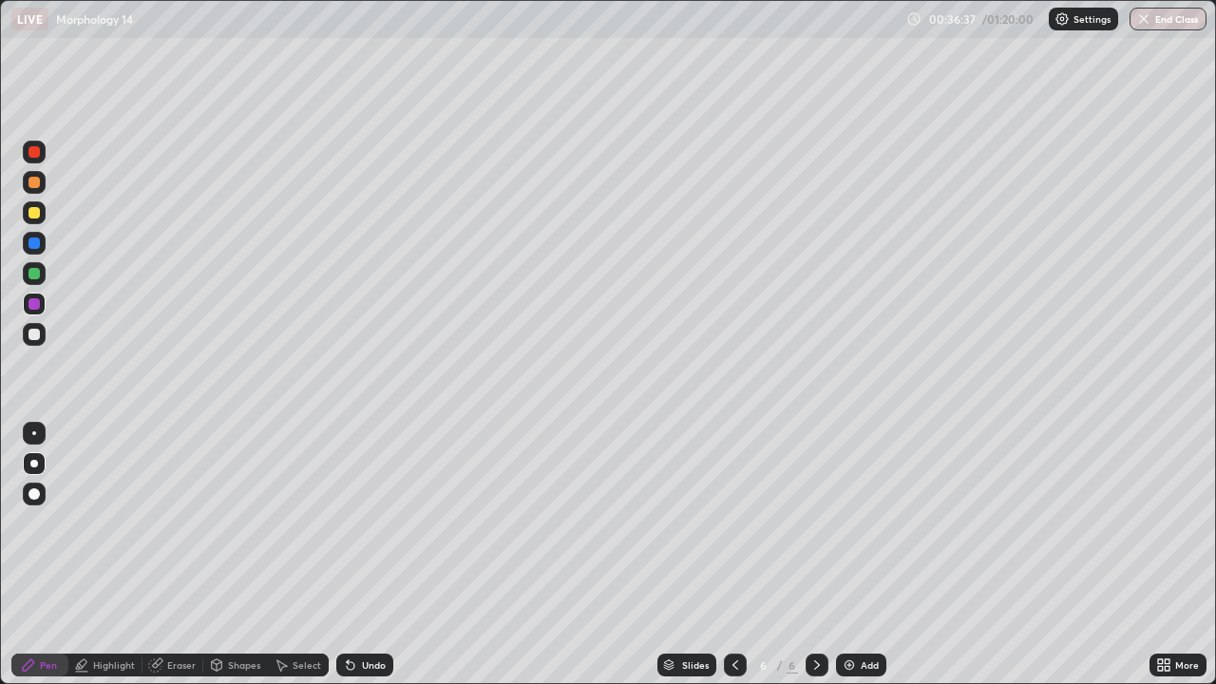
click at [851, 555] on img at bounding box center [849, 664] width 15 height 15
click at [733, 555] on icon at bounding box center [735, 664] width 15 height 15
click at [731, 555] on icon at bounding box center [735, 664] width 15 height 15
click at [809, 555] on icon at bounding box center [816, 664] width 15 height 15
click at [733, 555] on icon at bounding box center [735, 664] width 15 height 15
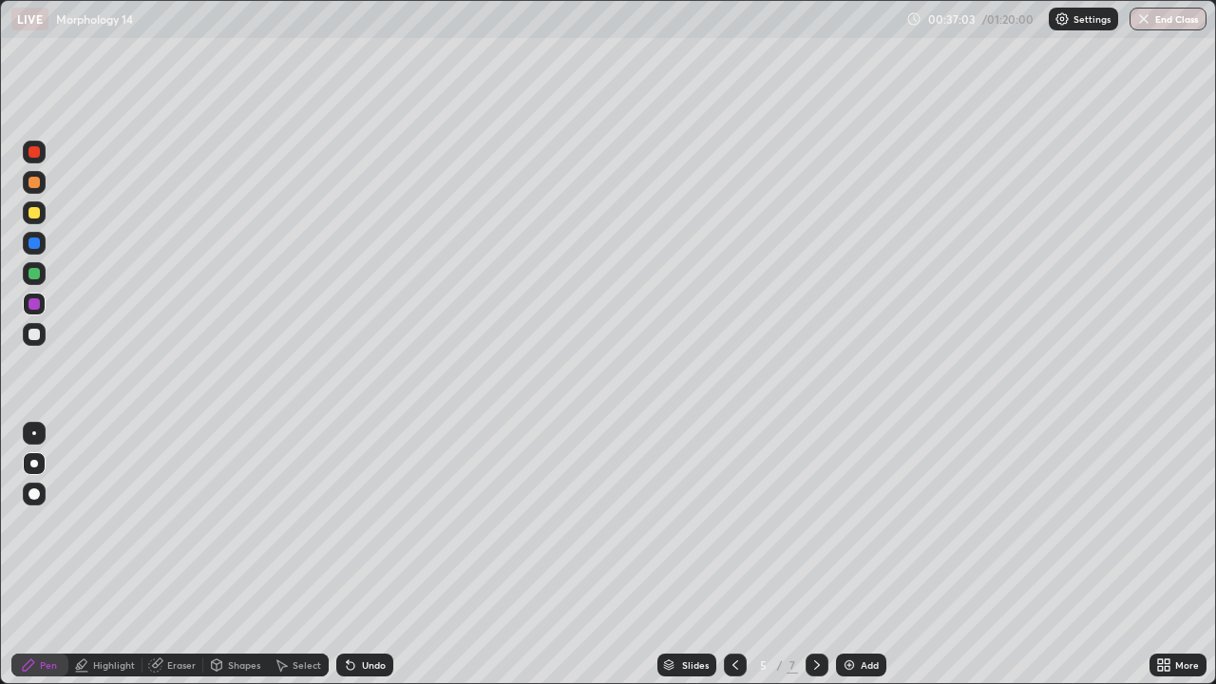
click at [815, 555] on icon at bounding box center [816, 664] width 15 height 15
click at [34, 335] on div at bounding box center [33, 334] width 11 height 11
click at [236, 555] on div "Shapes" at bounding box center [244, 664] width 32 height 9
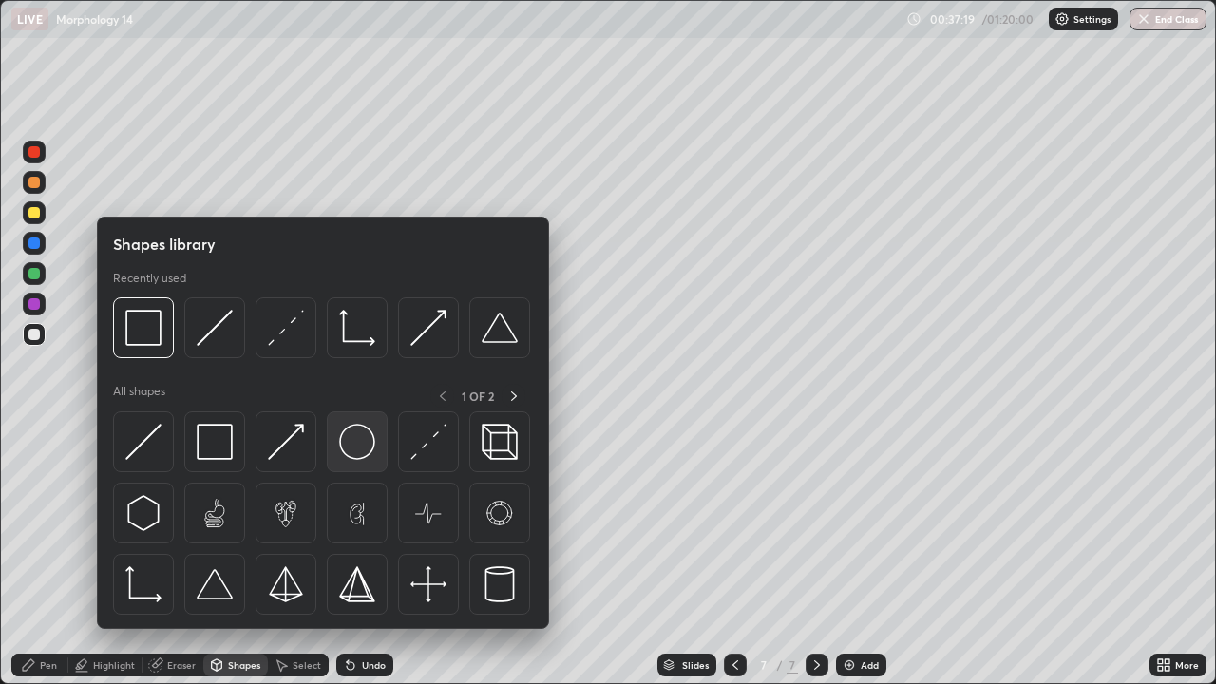
click at [353, 451] on img at bounding box center [357, 442] width 36 height 36
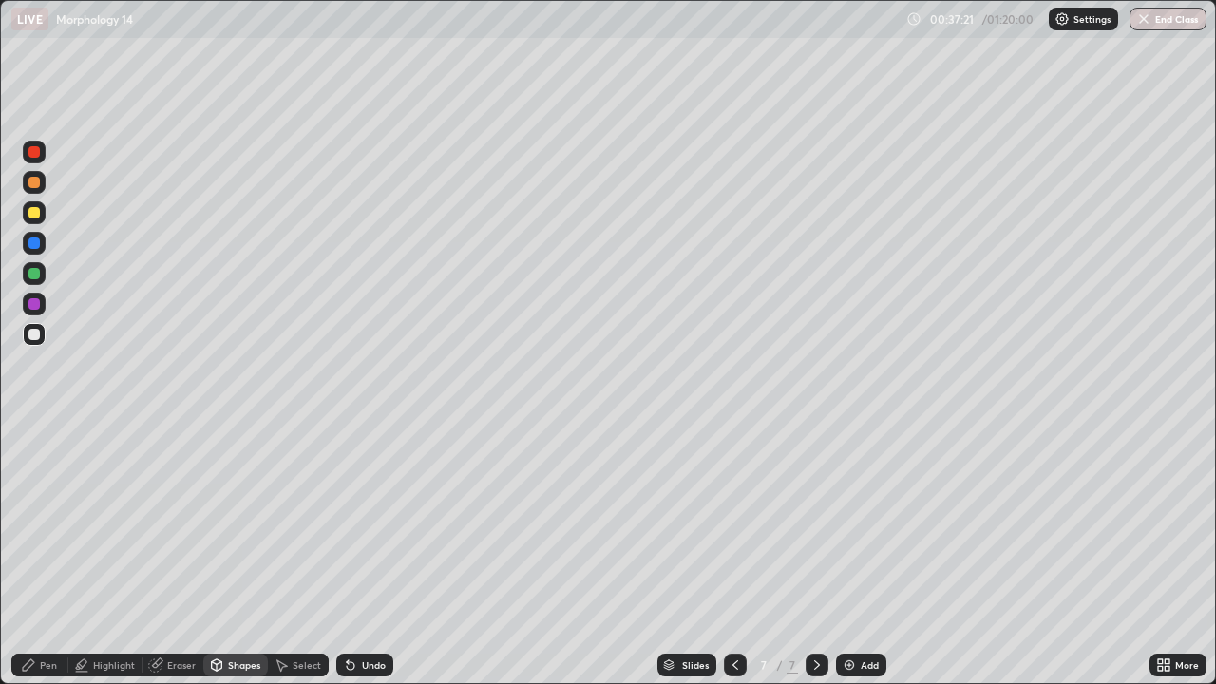
click at [33, 555] on icon at bounding box center [28, 664] width 15 height 15
click at [34, 244] on div at bounding box center [33, 242] width 11 height 11
click at [34, 275] on div at bounding box center [33, 273] width 11 height 11
click at [34, 153] on div at bounding box center [33, 151] width 11 height 11
click at [173, 555] on div "Eraser" at bounding box center [181, 664] width 28 height 9
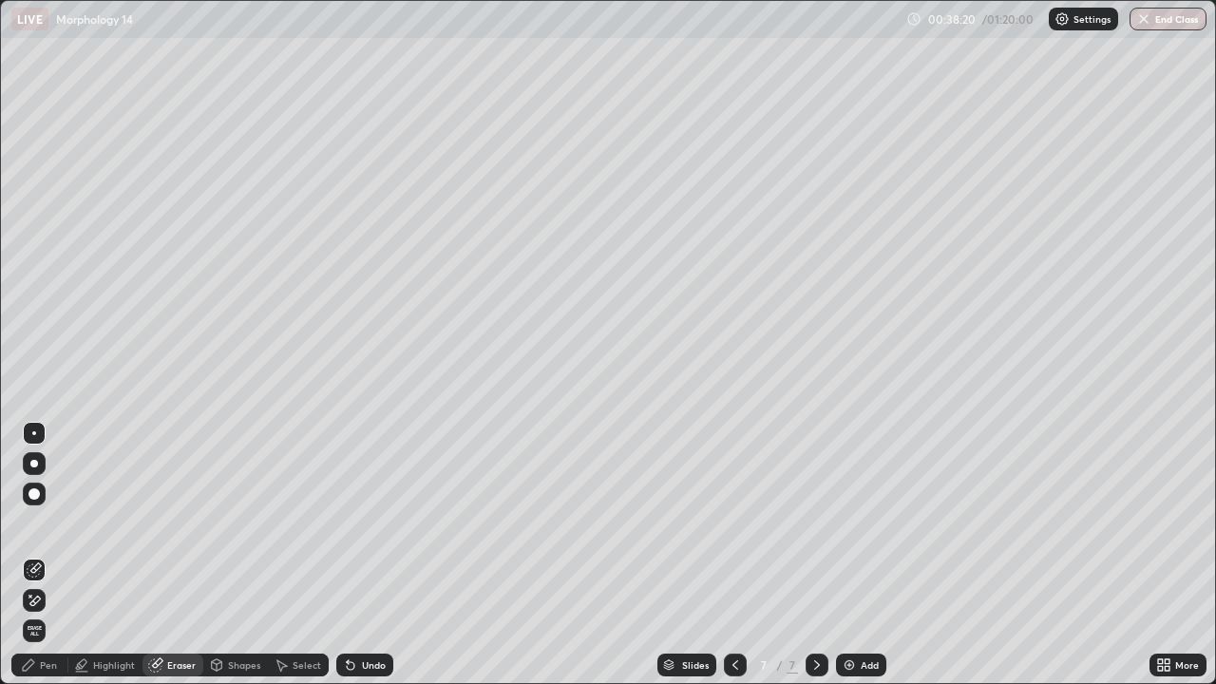
click at [33, 555] on div "Pen" at bounding box center [39, 665] width 57 height 23
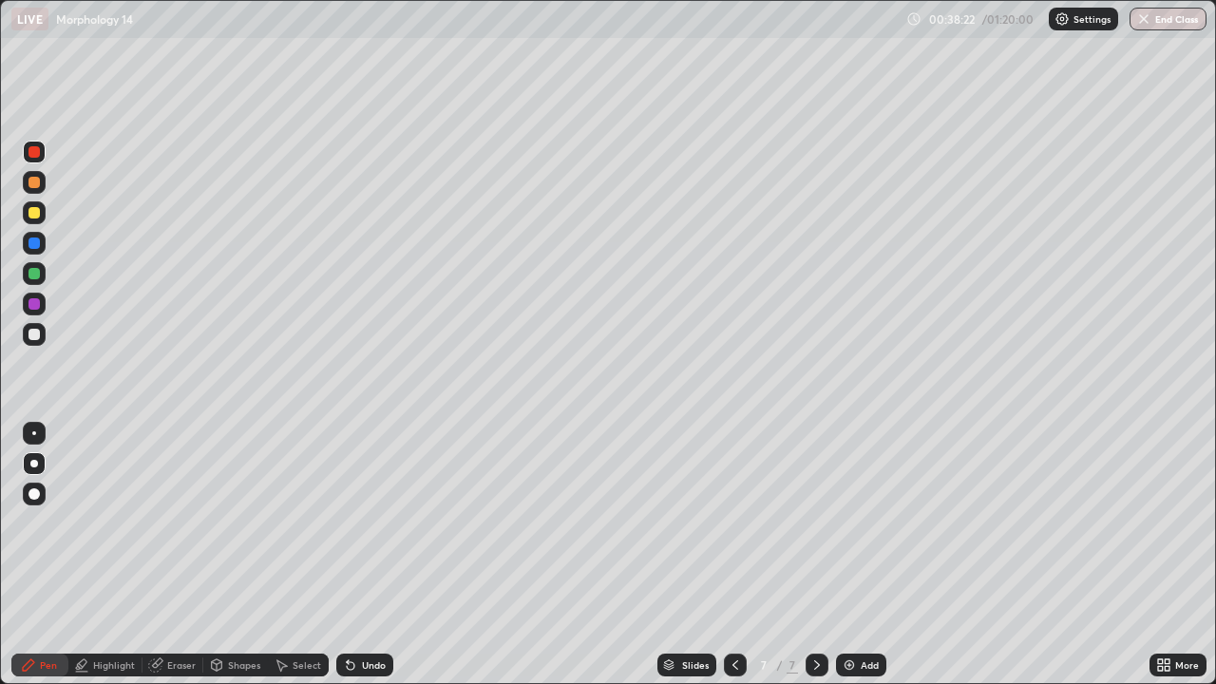
click at [30, 238] on div at bounding box center [33, 242] width 11 height 11
click at [34, 275] on div at bounding box center [33, 273] width 11 height 11
click at [172, 555] on div "Eraser" at bounding box center [181, 664] width 28 height 9
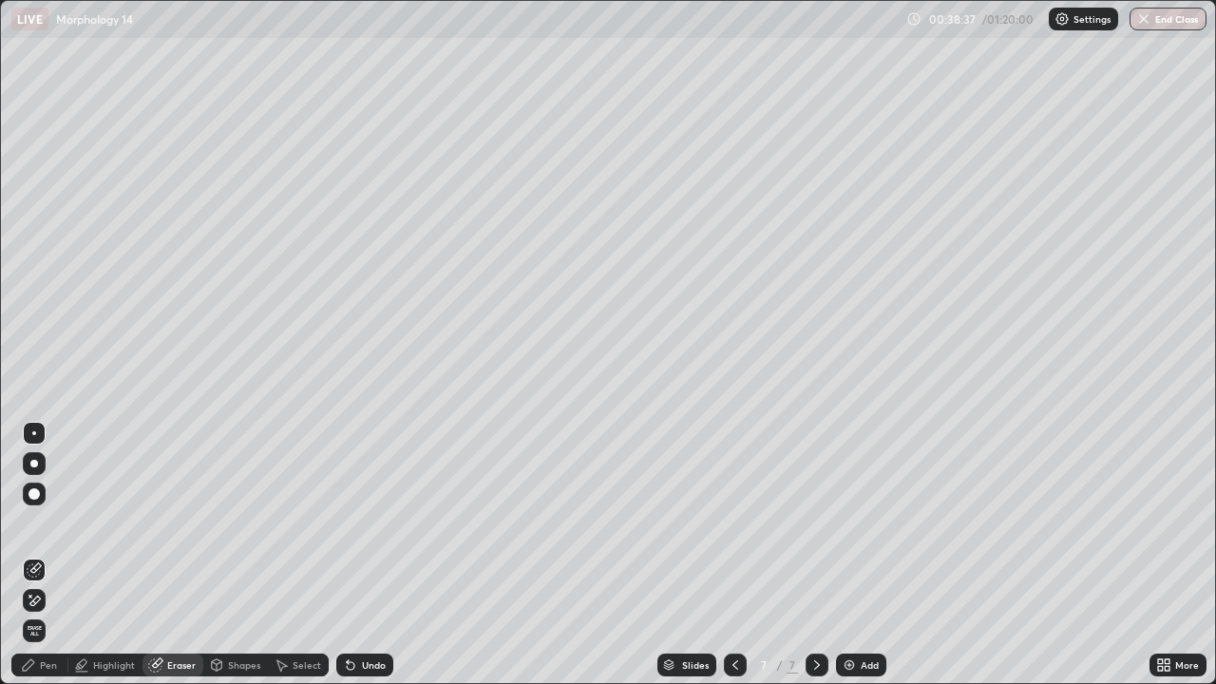
click at [54, 555] on div "Pen" at bounding box center [48, 664] width 17 height 9
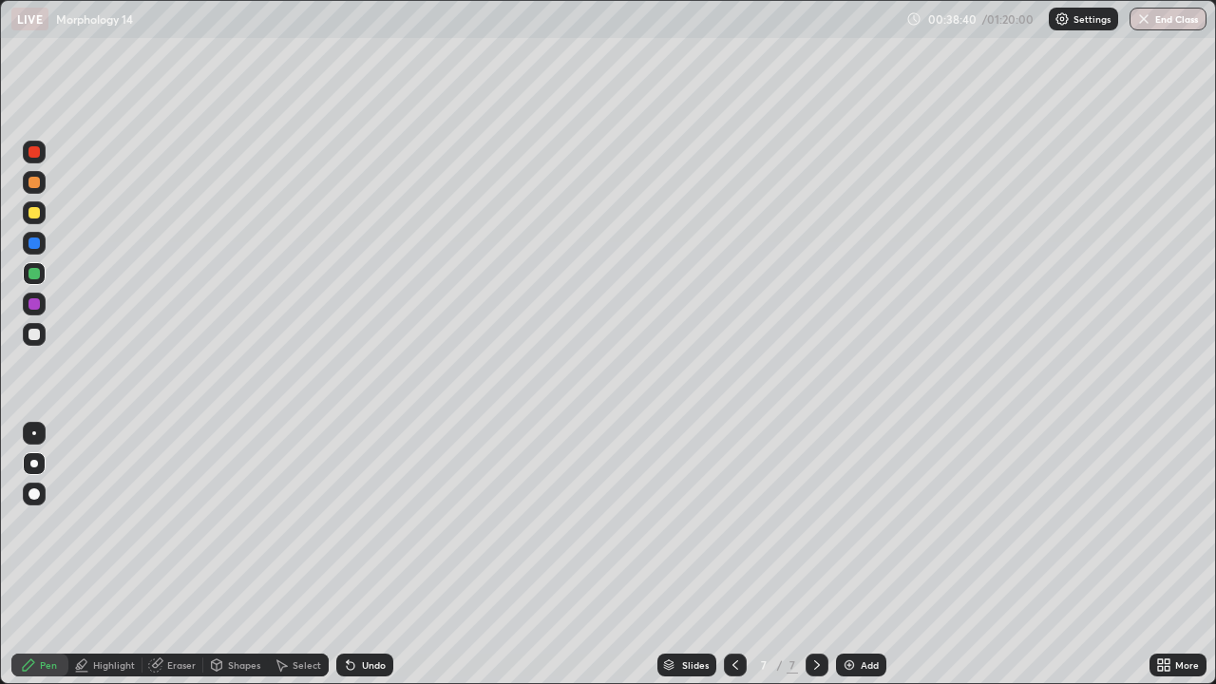
click at [30, 245] on div at bounding box center [33, 242] width 11 height 11
click at [96, 555] on div "Highlight" at bounding box center [114, 664] width 42 height 9
click at [30, 555] on icon at bounding box center [34, 600] width 15 height 15
click at [34, 159] on div at bounding box center [34, 152] width 23 height 23
click at [31, 307] on div at bounding box center [33, 303] width 11 height 11
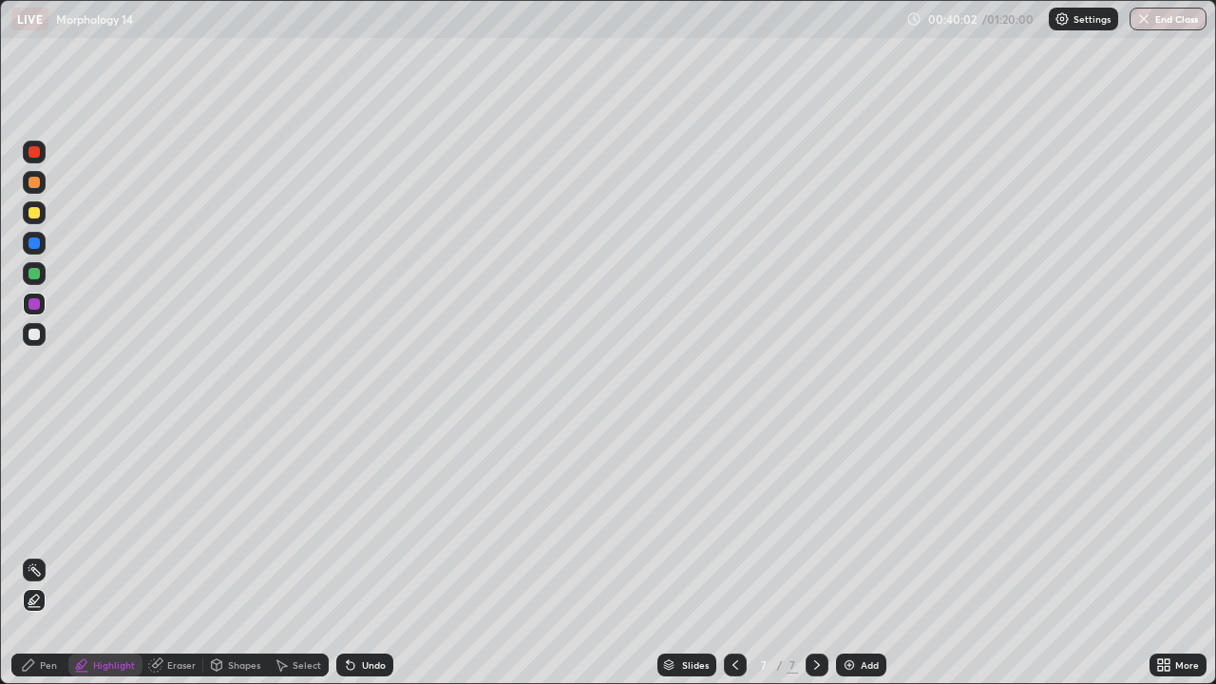
click at [25, 157] on div at bounding box center [34, 152] width 23 height 23
click at [32, 216] on div at bounding box center [33, 212] width 11 height 11
click at [28, 248] on div at bounding box center [34, 243] width 23 height 23
click at [32, 213] on div at bounding box center [33, 212] width 11 height 11
click at [31, 555] on icon at bounding box center [28, 664] width 15 height 15
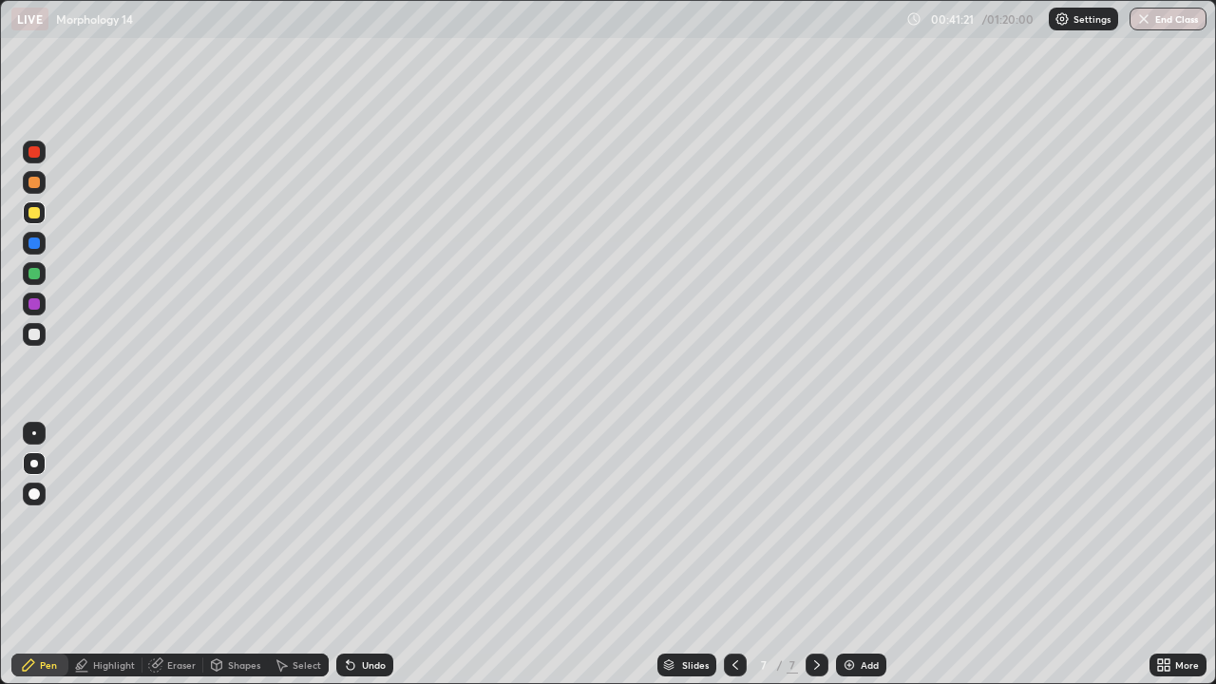
click at [28, 496] on div at bounding box center [34, 494] width 23 height 23
click at [34, 464] on div at bounding box center [34, 464] width 8 height 8
click at [1150, 13] on img "button" at bounding box center [1143, 18] width 15 height 15
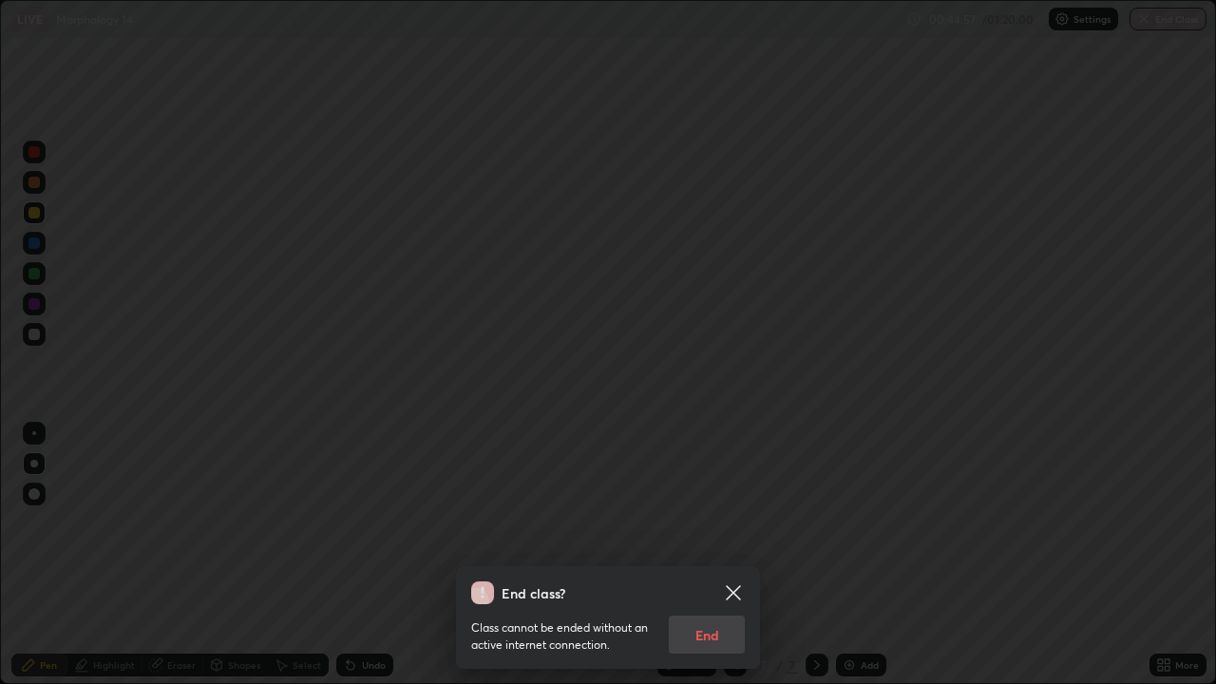
click at [708, 555] on div "Class cannot be ended without an active internet connection. End" at bounding box center [608, 628] width 274 height 49
click at [707, 555] on div "Class cannot be ended without an active internet connection. End" at bounding box center [608, 628] width 274 height 49
click at [734, 555] on icon at bounding box center [733, 592] width 23 height 23
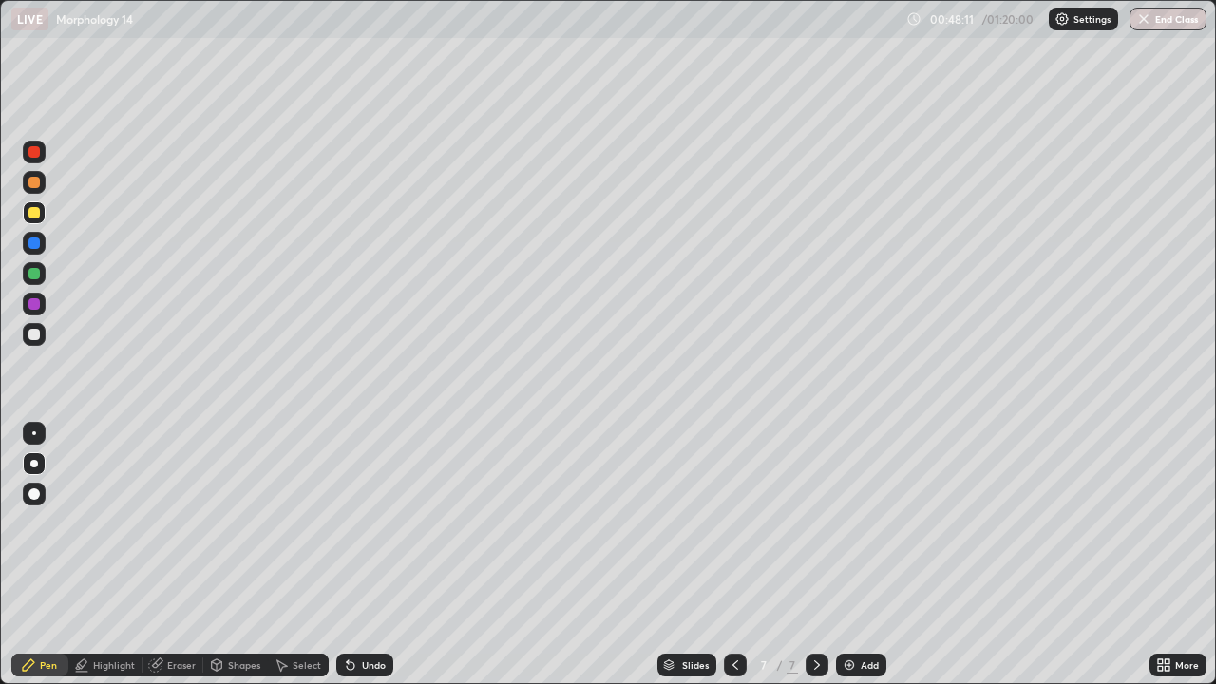
click at [1140, 23] on img "button" at bounding box center [1143, 18] width 15 height 15
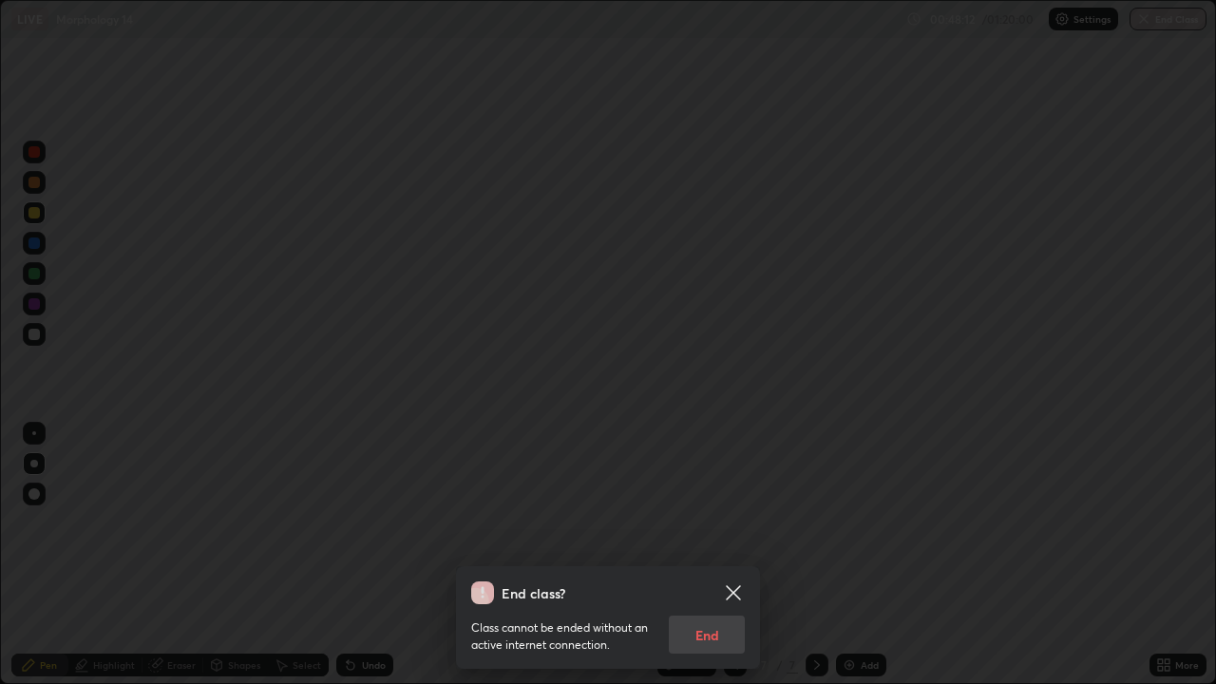
click at [718, 555] on div "Class cannot be ended without an active internet connection. End" at bounding box center [608, 628] width 274 height 49
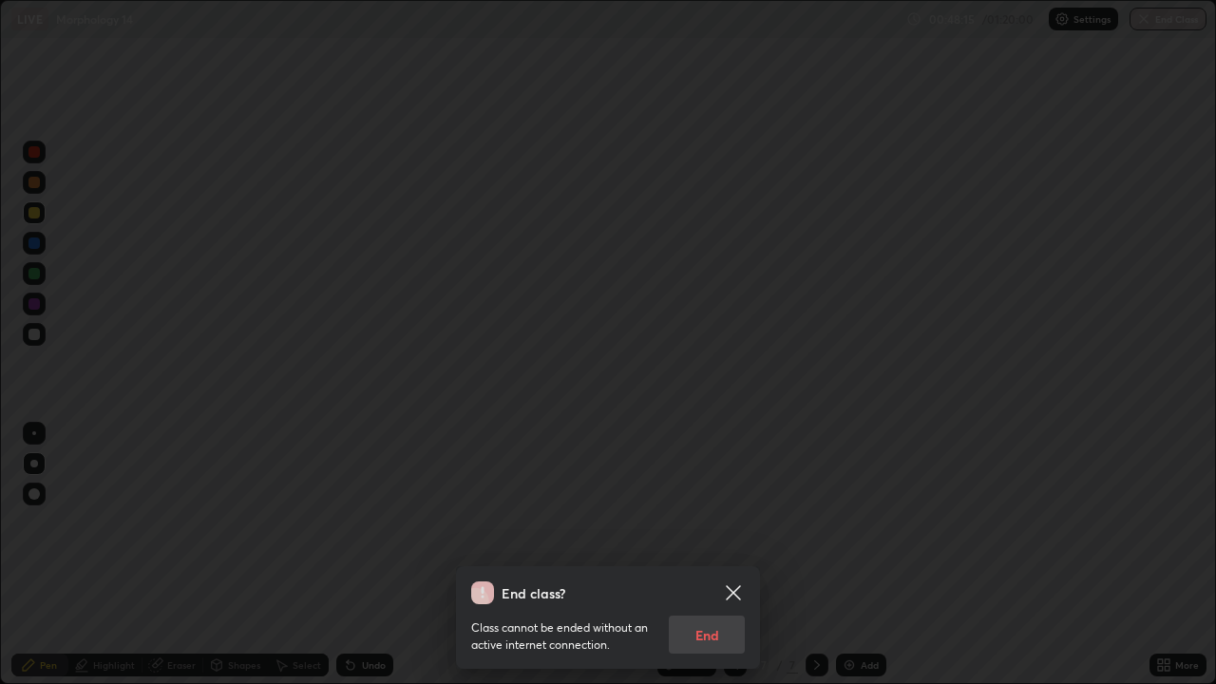
click at [713, 555] on div "Class cannot be ended without an active internet connection. End" at bounding box center [608, 628] width 274 height 49
click at [718, 555] on div "Class cannot be ended without an active internet connection. End" at bounding box center [608, 628] width 274 height 49
click at [713, 555] on div "Class cannot be ended without an active internet connection. End" at bounding box center [608, 628] width 274 height 49
click at [714, 555] on div "Class cannot be ended without an active internet connection. End" at bounding box center [608, 628] width 274 height 49
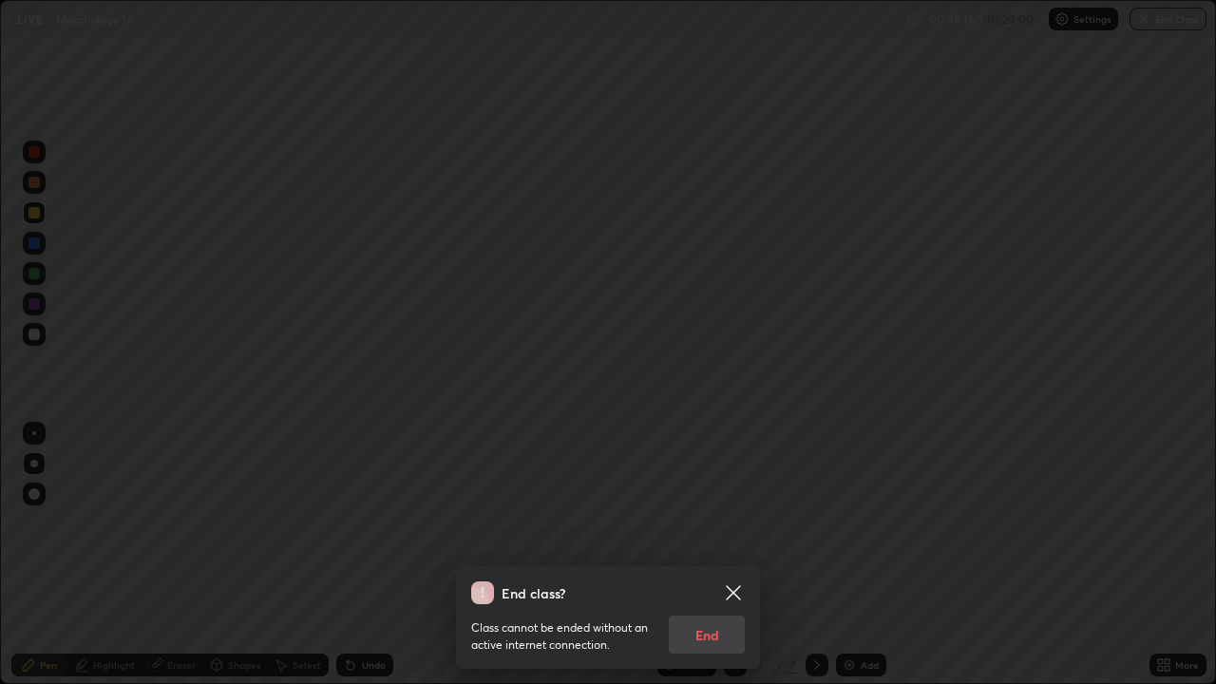
click at [702, 555] on div "Class cannot be ended without an active internet connection. End" at bounding box center [608, 628] width 274 height 49
click at [699, 555] on div "Class cannot be ended without an active internet connection. End" at bounding box center [608, 628] width 274 height 49
click at [703, 555] on div "Class cannot be ended without an active internet connection. End" at bounding box center [608, 628] width 274 height 49
click at [719, 555] on div "Class cannot be ended without an active internet connection. End" at bounding box center [608, 628] width 274 height 49
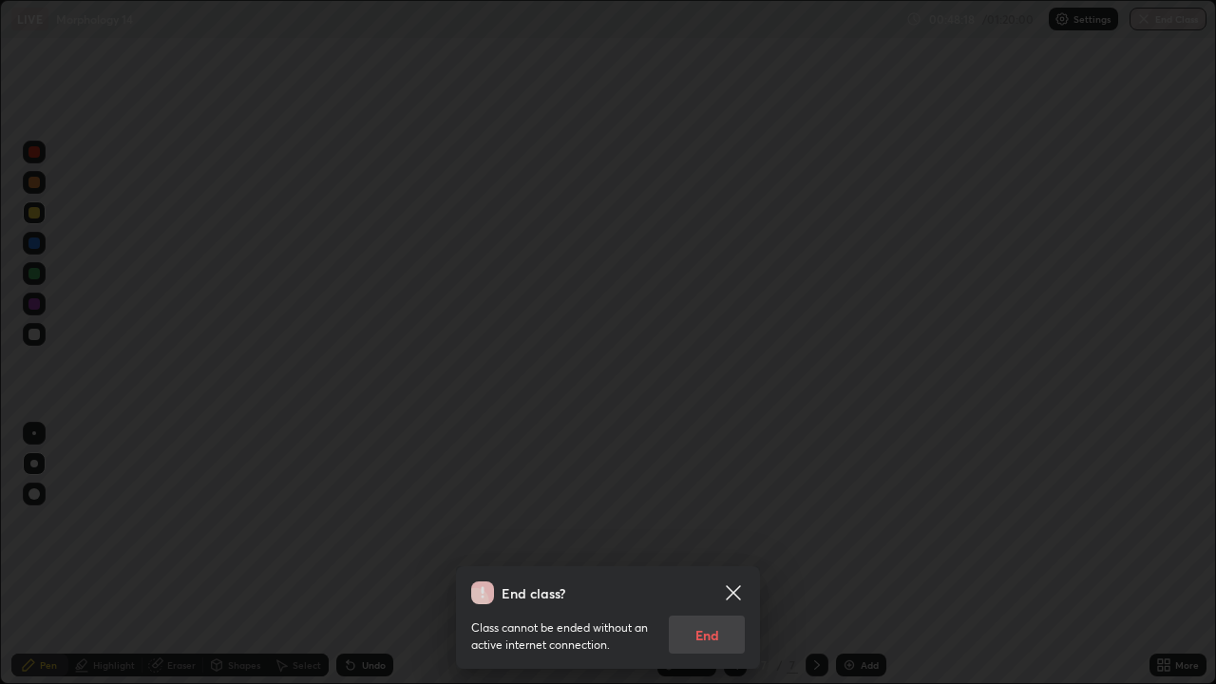
click at [723, 555] on div "Class cannot be ended without an active internet connection. End" at bounding box center [608, 628] width 274 height 49
click at [720, 555] on div "Class cannot be ended without an active internet connection. End" at bounding box center [608, 628] width 274 height 49
click at [732, 555] on icon at bounding box center [733, 592] width 14 height 14
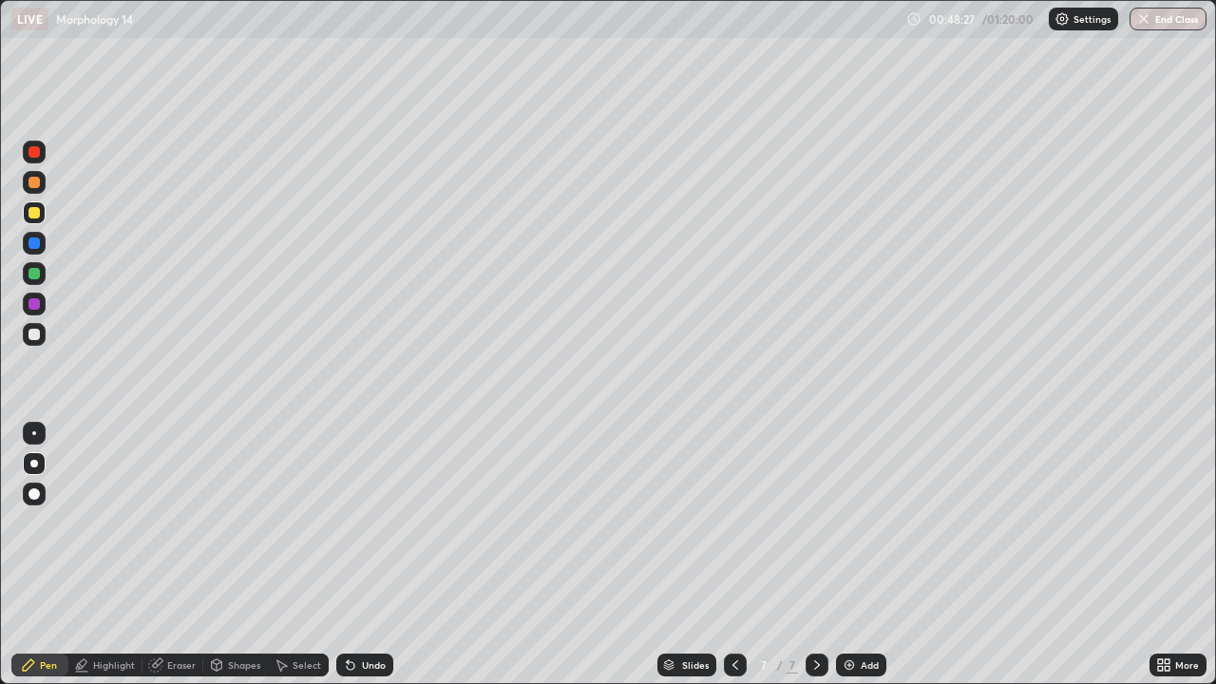
click at [1146, 16] on img "button" at bounding box center [1143, 18] width 15 height 15
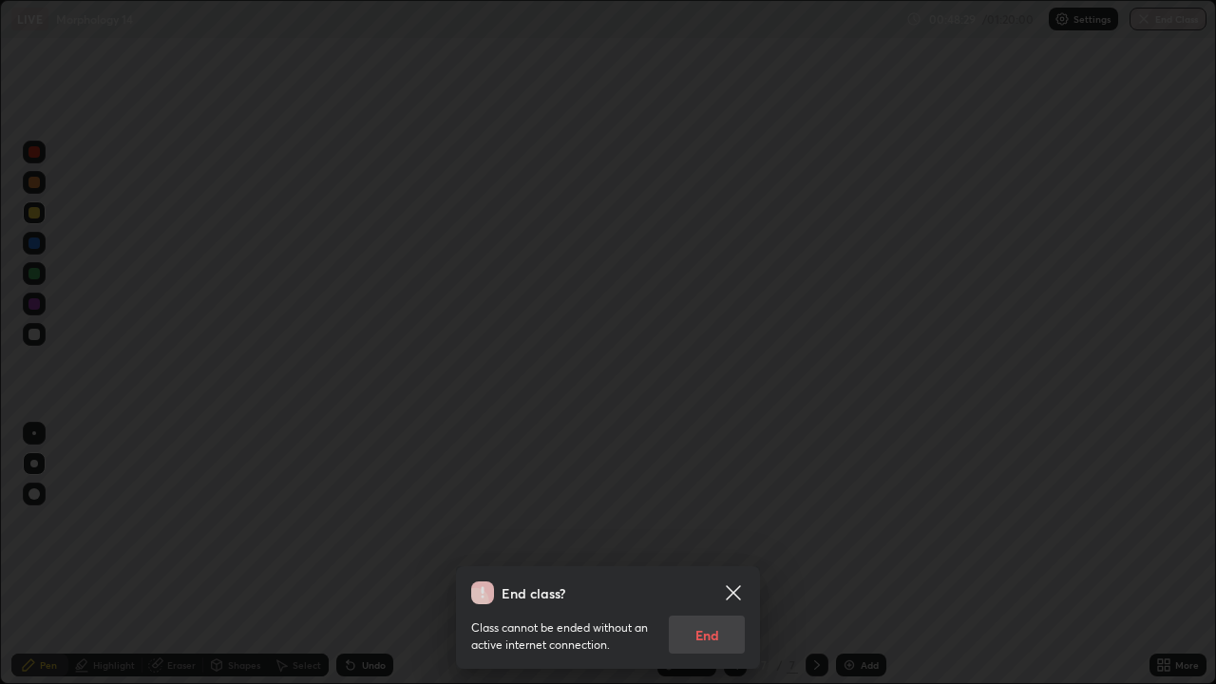
click at [712, 555] on div "Class cannot be ended without an active internet connection. End" at bounding box center [608, 628] width 274 height 49
click at [707, 555] on div "Class cannot be ended without an active internet connection. End" at bounding box center [608, 628] width 274 height 49
click at [711, 555] on div "Class cannot be ended without an active internet connection. End" at bounding box center [608, 628] width 274 height 49
click at [707, 555] on div "Class cannot be ended without an active internet connection. End" at bounding box center [608, 628] width 274 height 49
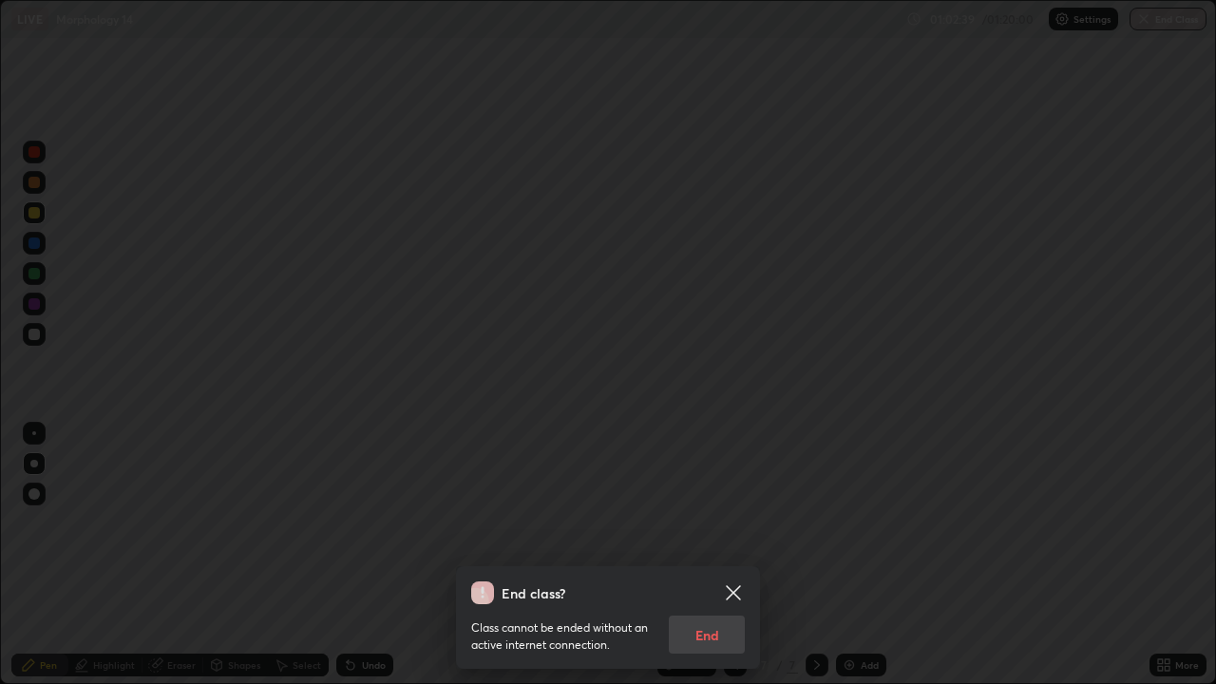
click at [703, 555] on div "Class cannot be ended without an active internet connection. End" at bounding box center [608, 628] width 274 height 49
click at [693, 555] on div "Class cannot be ended without an active internet connection. End" at bounding box center [608, 628] width 274 height 49
click at [706, 555] on div "Class cannot be ended without an active internet connection. End" at bounding box center [608, 628] width 274 height 49
click at [696, 555] on div "Class cannot be ended without an active internet connection. End" at bounding box center [608, 628] width 274 height 49
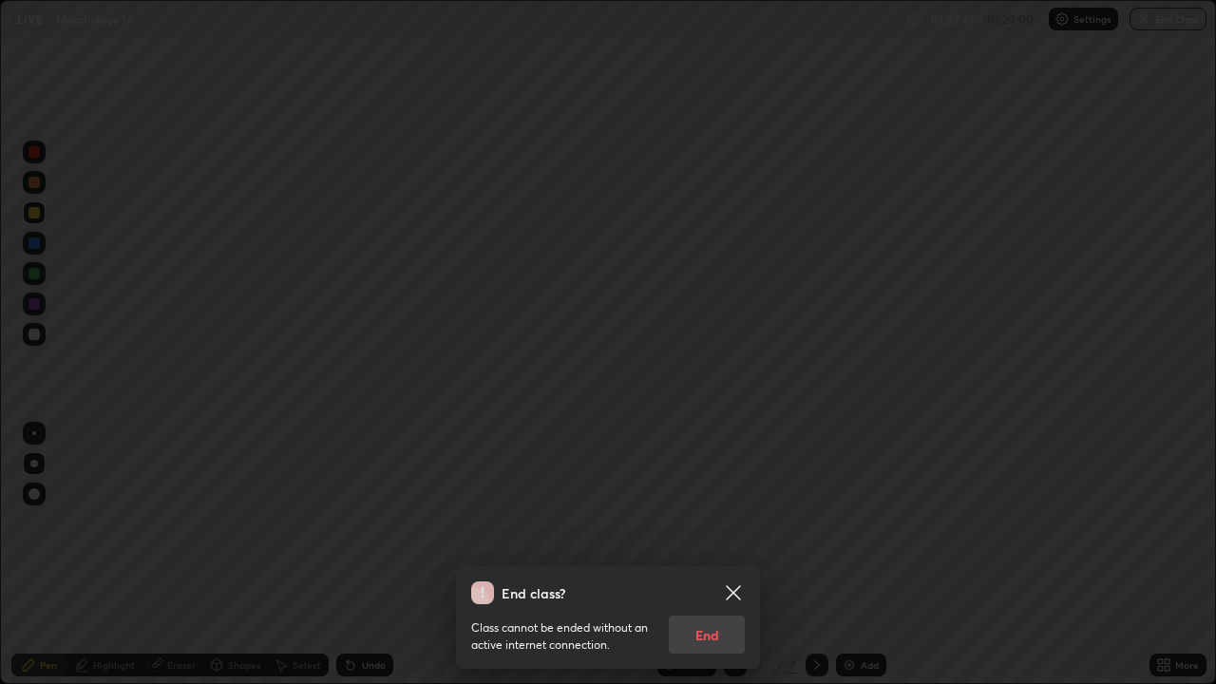
click at [692, 555] on div "Class cannot be ended without an active internet connection. End" at bounding box center [608, 628] width 274 height 49
click at [693, 555] on div "Class cannot be ended without an active internet connection. End" at bounding box center [608, 628] width 274 height 49
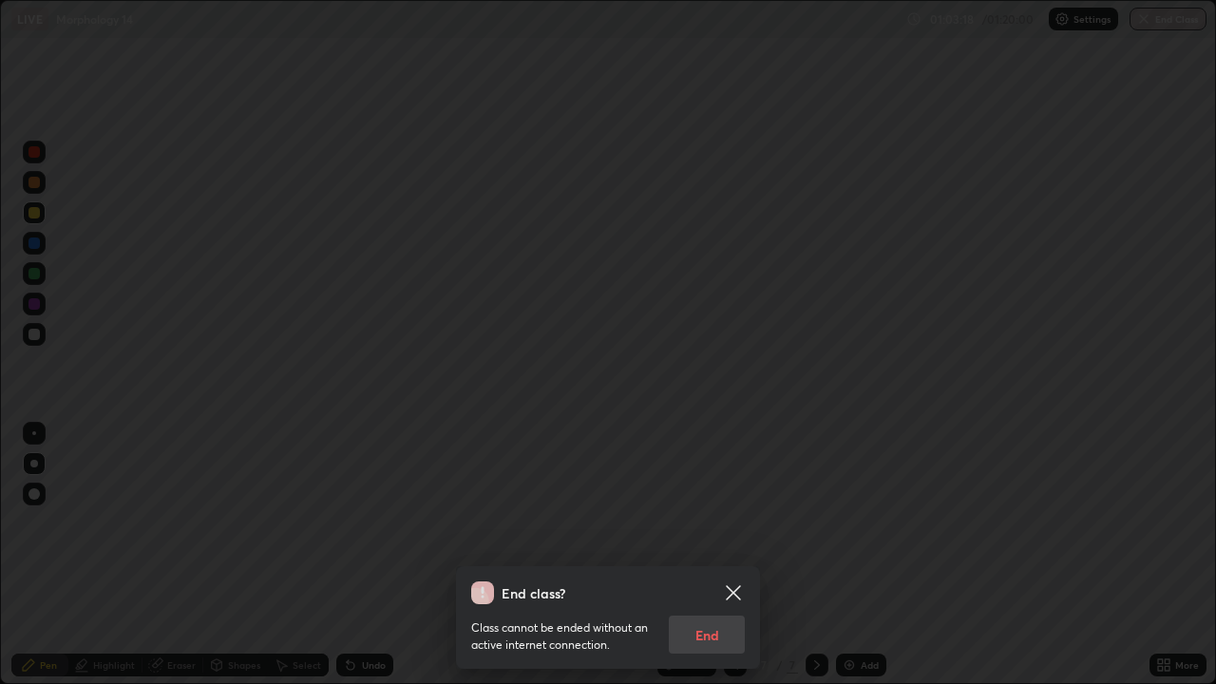
click at [736, 555] on icon at bounding box center [733, 592] width 23 height 23
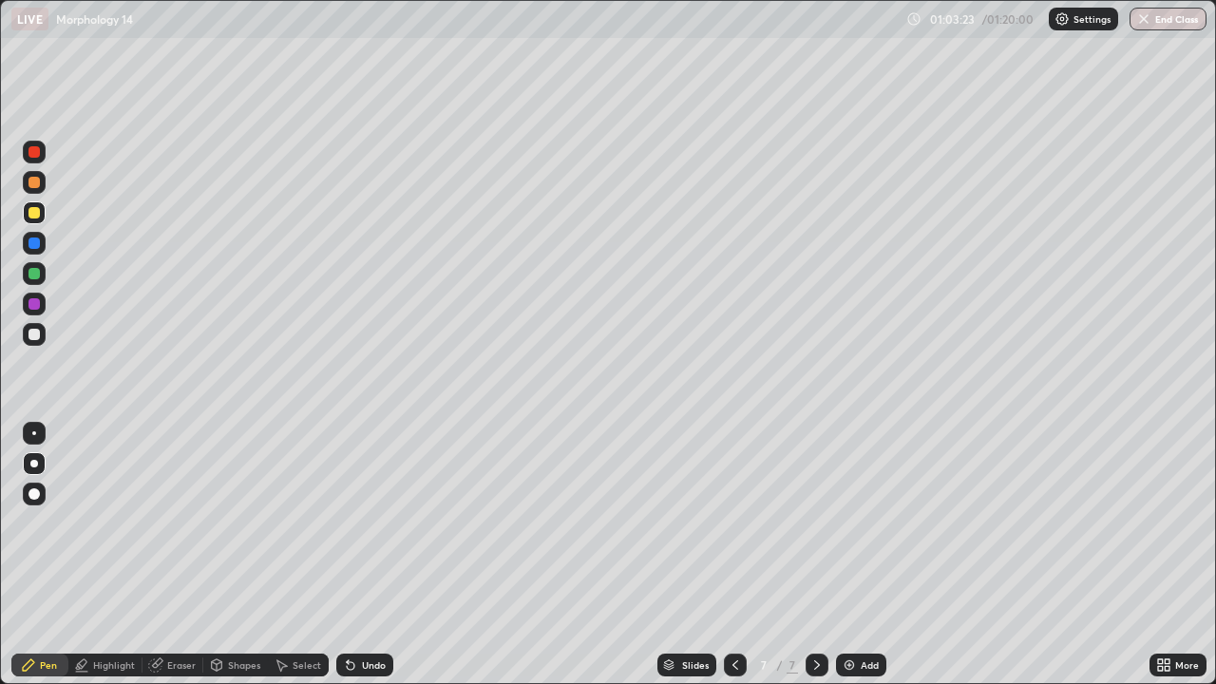
click at [732, 555] on icon at bounding box center [735, 664] width 15 height 15
click at [732, 555] on icon at bounding box center [735, 664] width 6 height 9
click at [728, 555] on icon at bounding box center [735, 664] width 15 height 15
click at [733, 555] on icon at bounding box center [735, 664] width 15 height 15
click at [731, 555] on div at bounding box center [735, 665] width 23 height 23
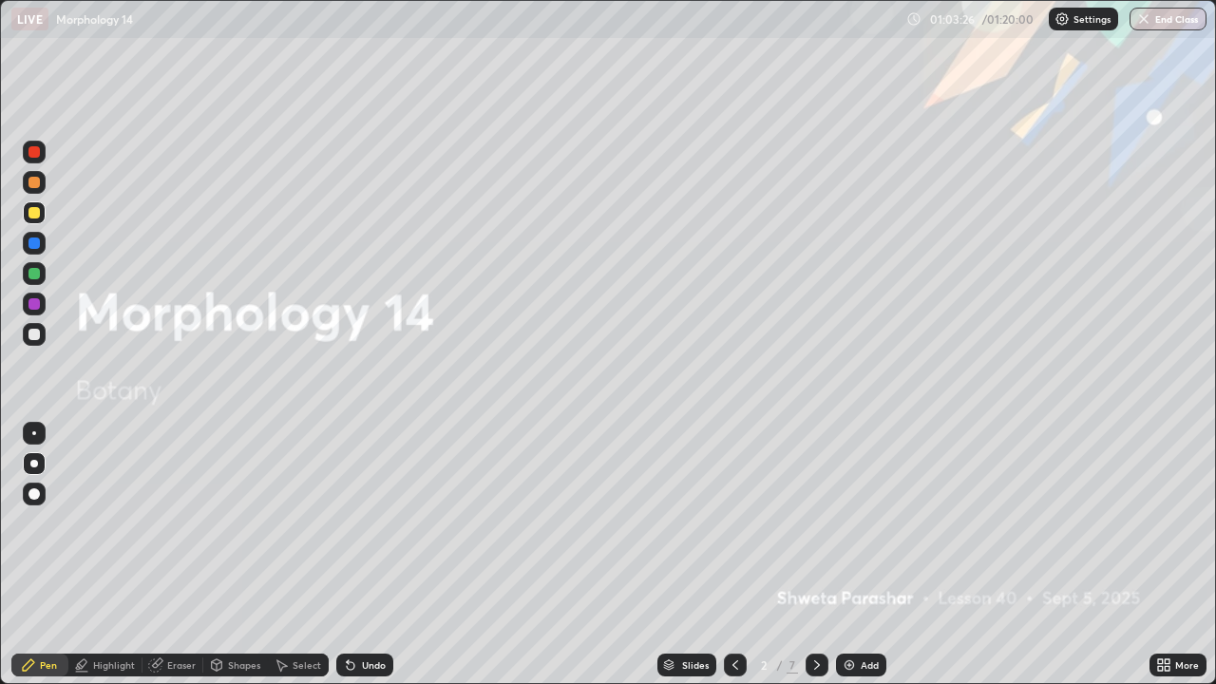
click at [813, 555] on icon at bounding box center [816, 664] width 15 height 15
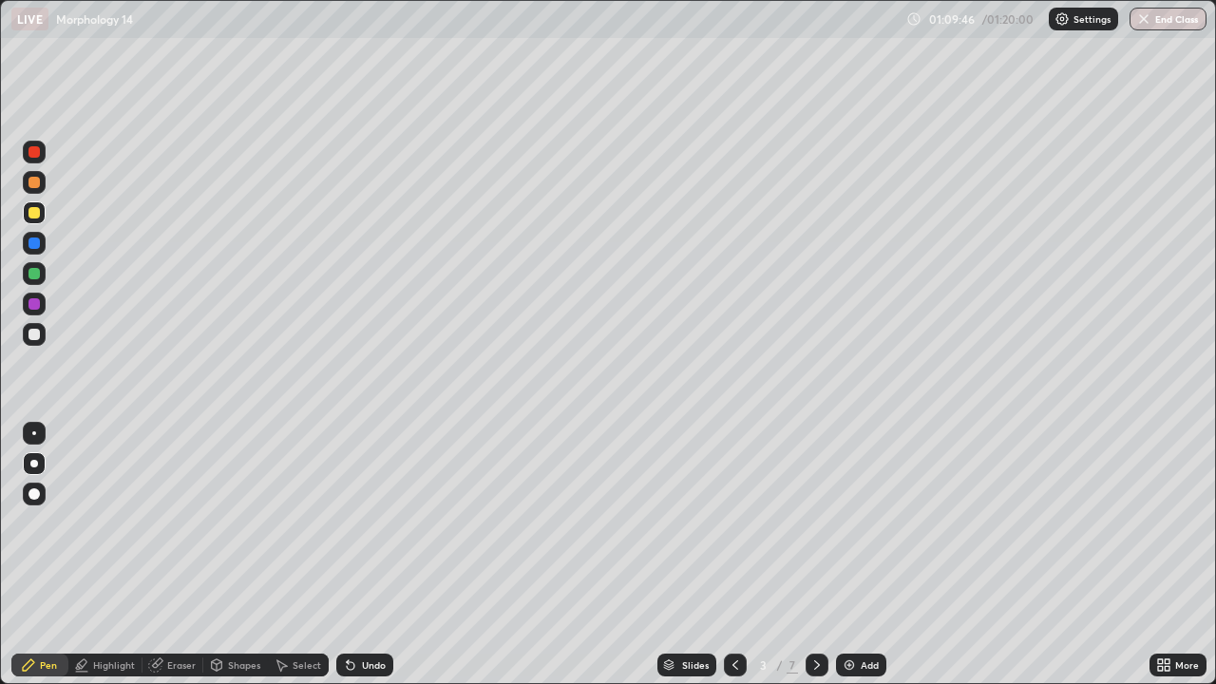
click at [37, 555] on div "Pen" at bounding box center [39, 665] width 57 height 23
click at [35, 304] on div at bounding box center [33, 303] width 11 height 11
click at [32, 151] on div at bounding box center [33, 151] width 11 height 11
click at [32, 215] on div at bounding box center [33, 212] width 11 height 11
